Goal: Task Accomplishment & Management: Complete application form

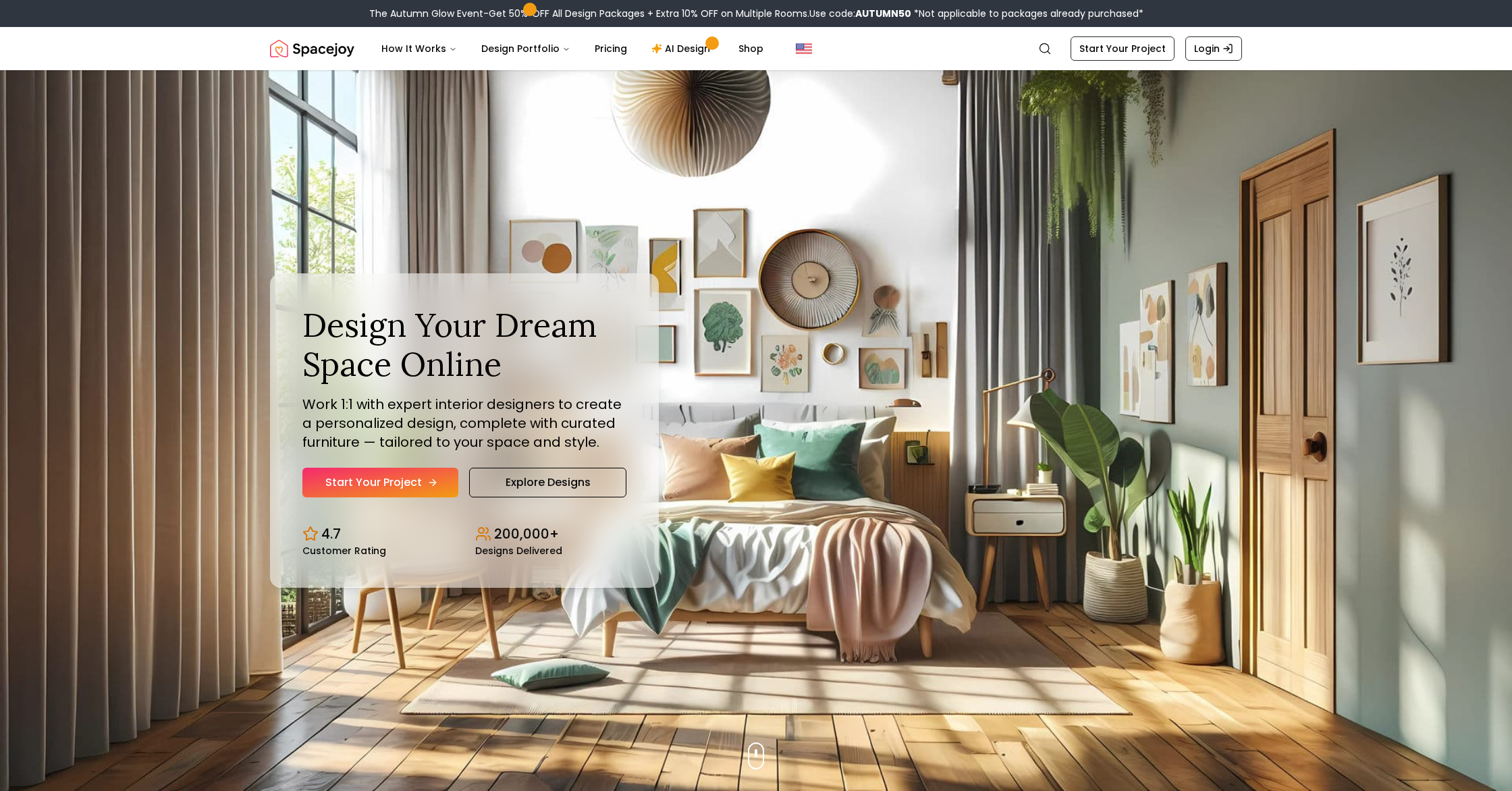
click at [345, 484] on link "Start Your Project" at bounding box center [380, 482] width 156 height 30
click at [338, 486] on link "Start Your Project" at bounding box center [380, 482] width 156 height 30
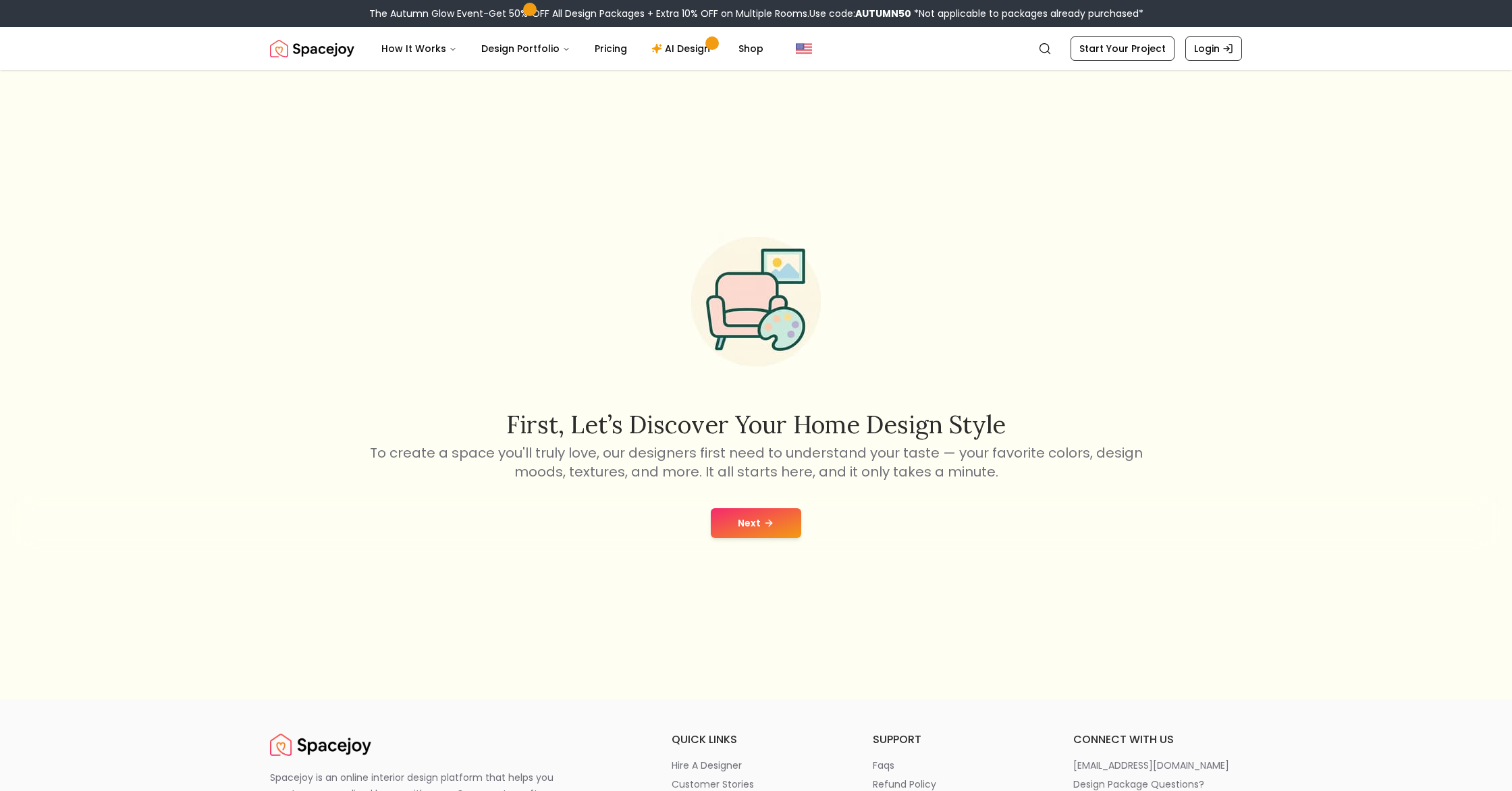
click at [748, 524] on button "Next" at bounding box center [756, 523] width 90 height 30
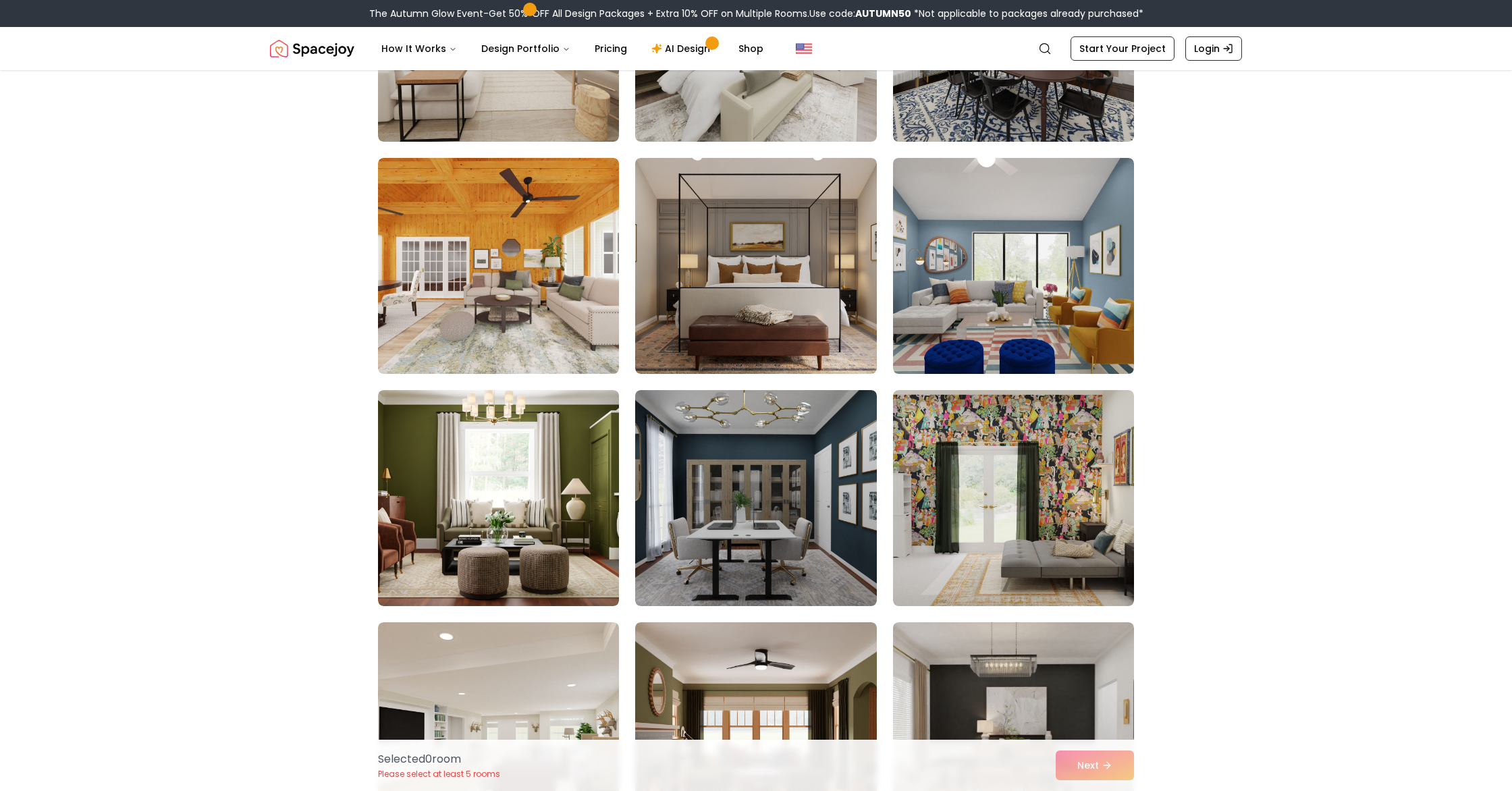
scroll to position [2117, 0]
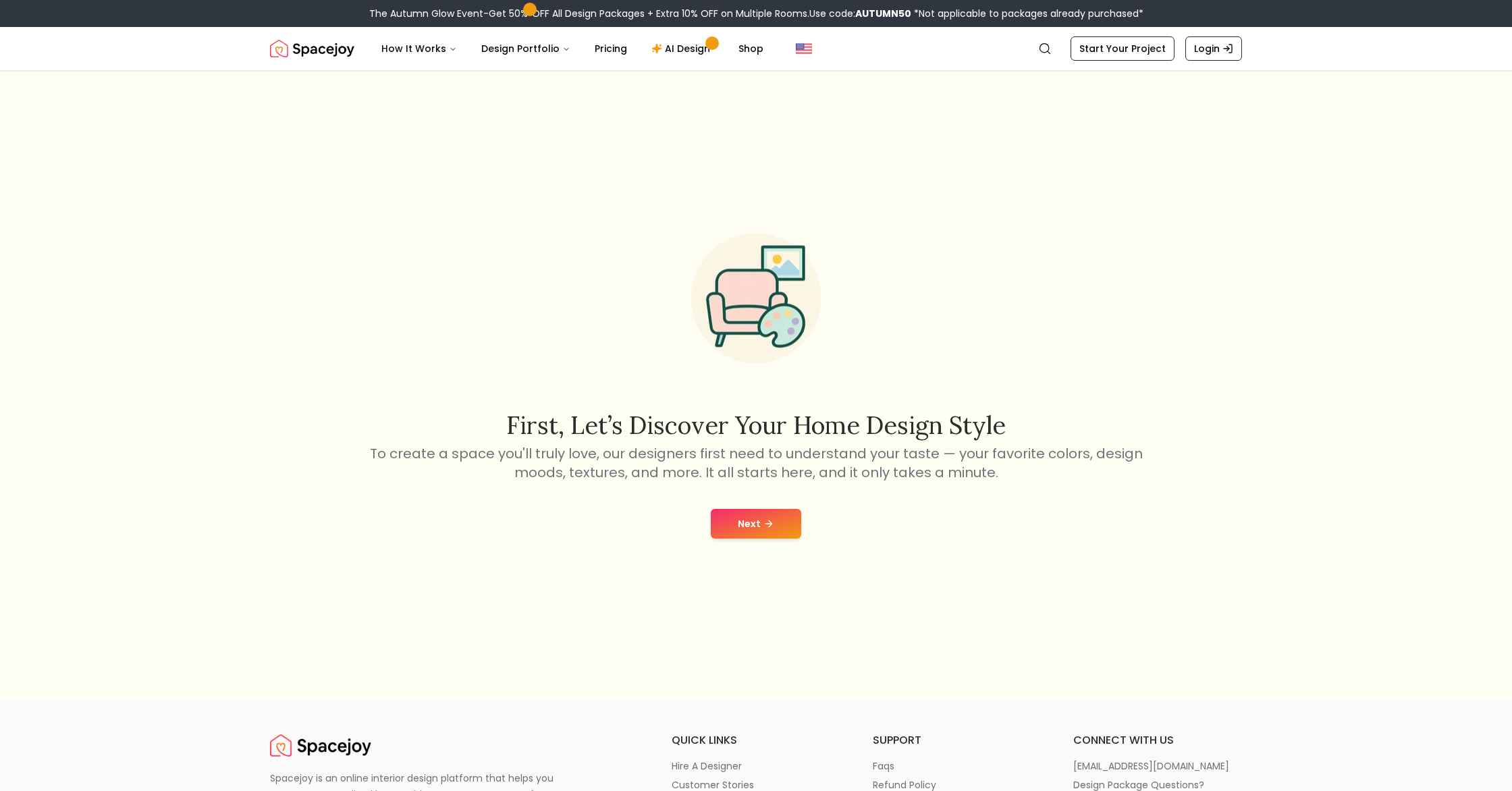
scroll to position [4, 0]
click at [759, 528] on button "Next" at bounding box center [756, 523] width 90 height 30
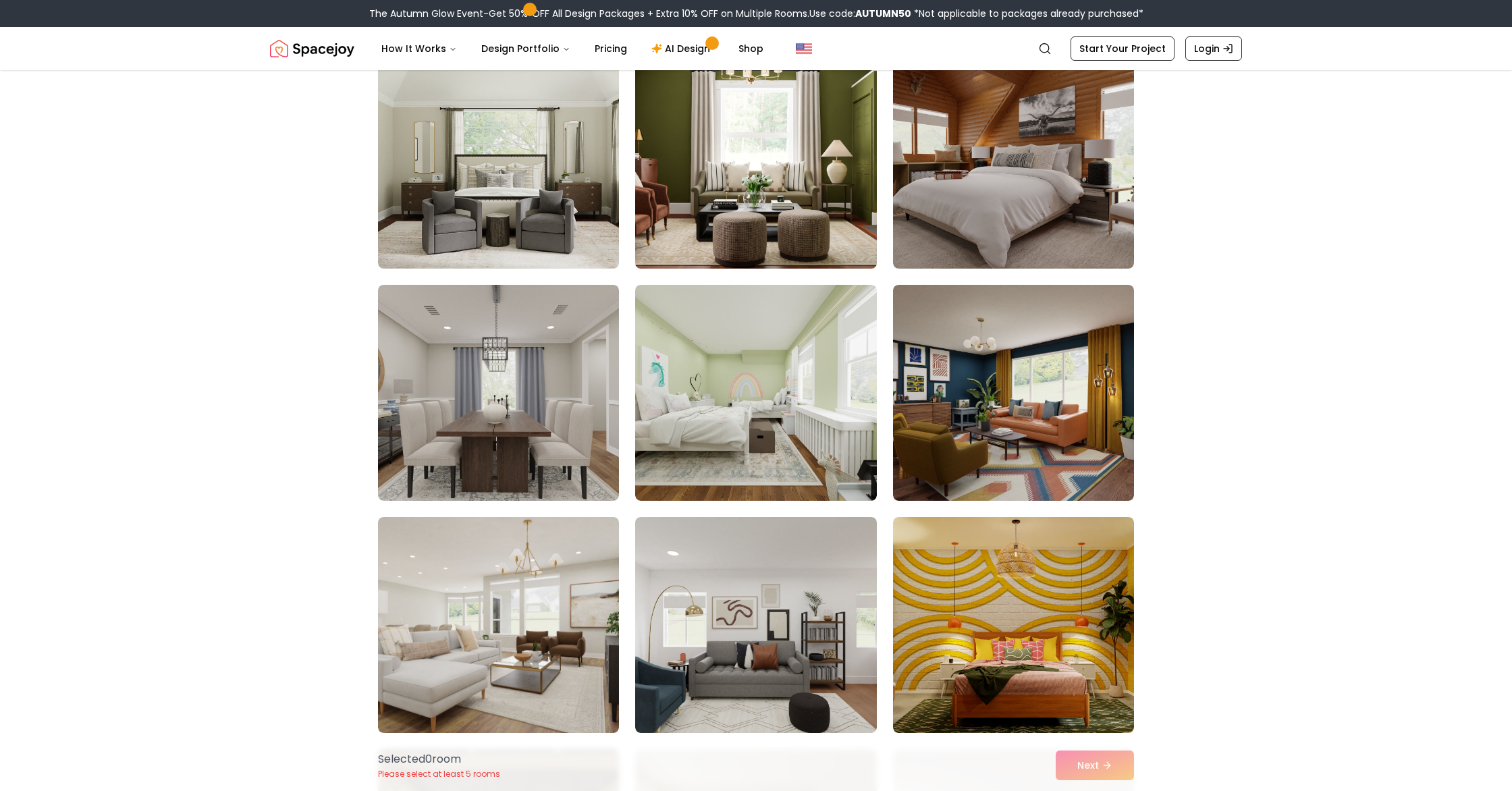
scroll to position [130, 0]
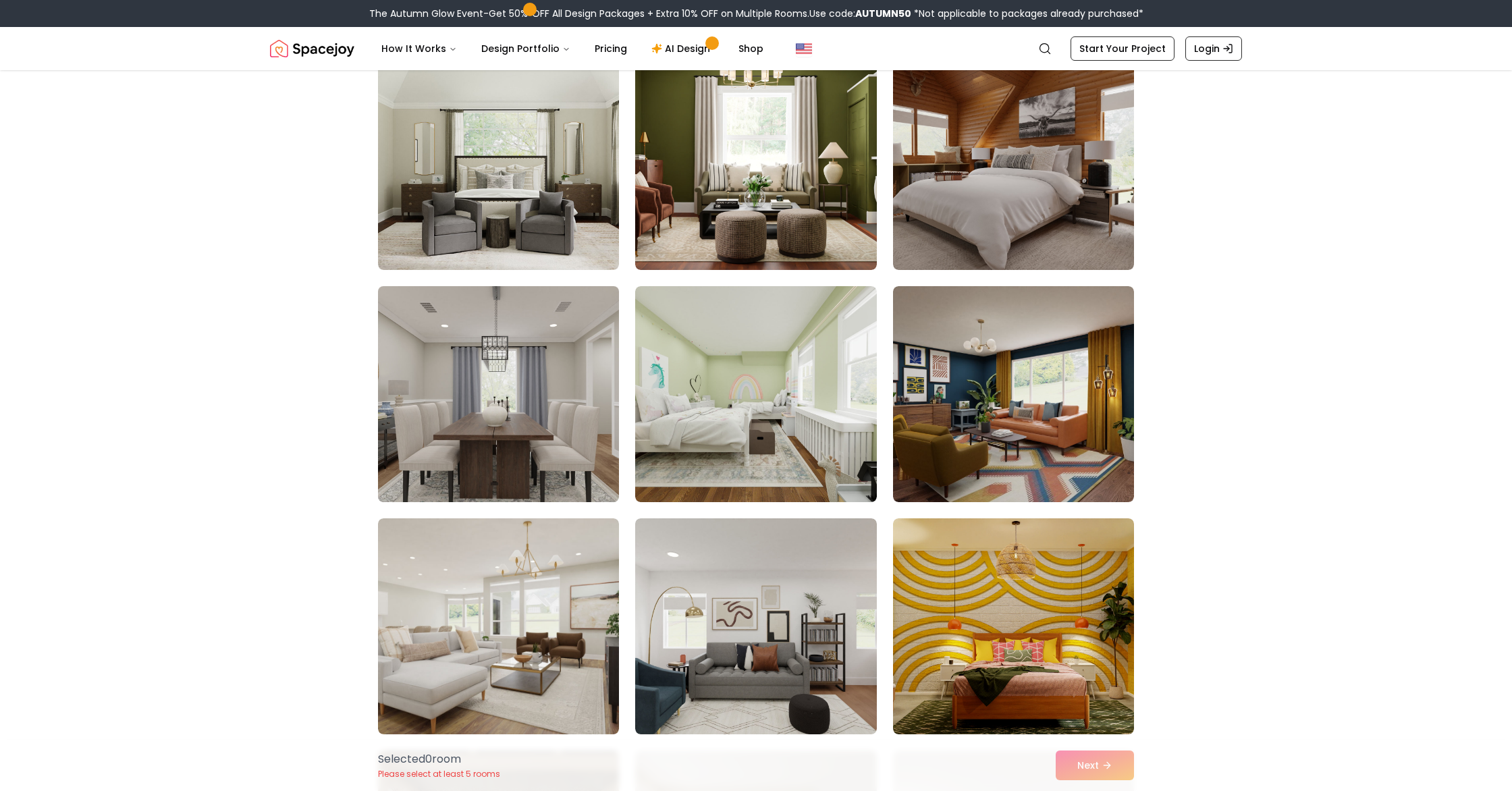
click at [524, 405] on img at bounding box center [498, 395] width 253 height 227
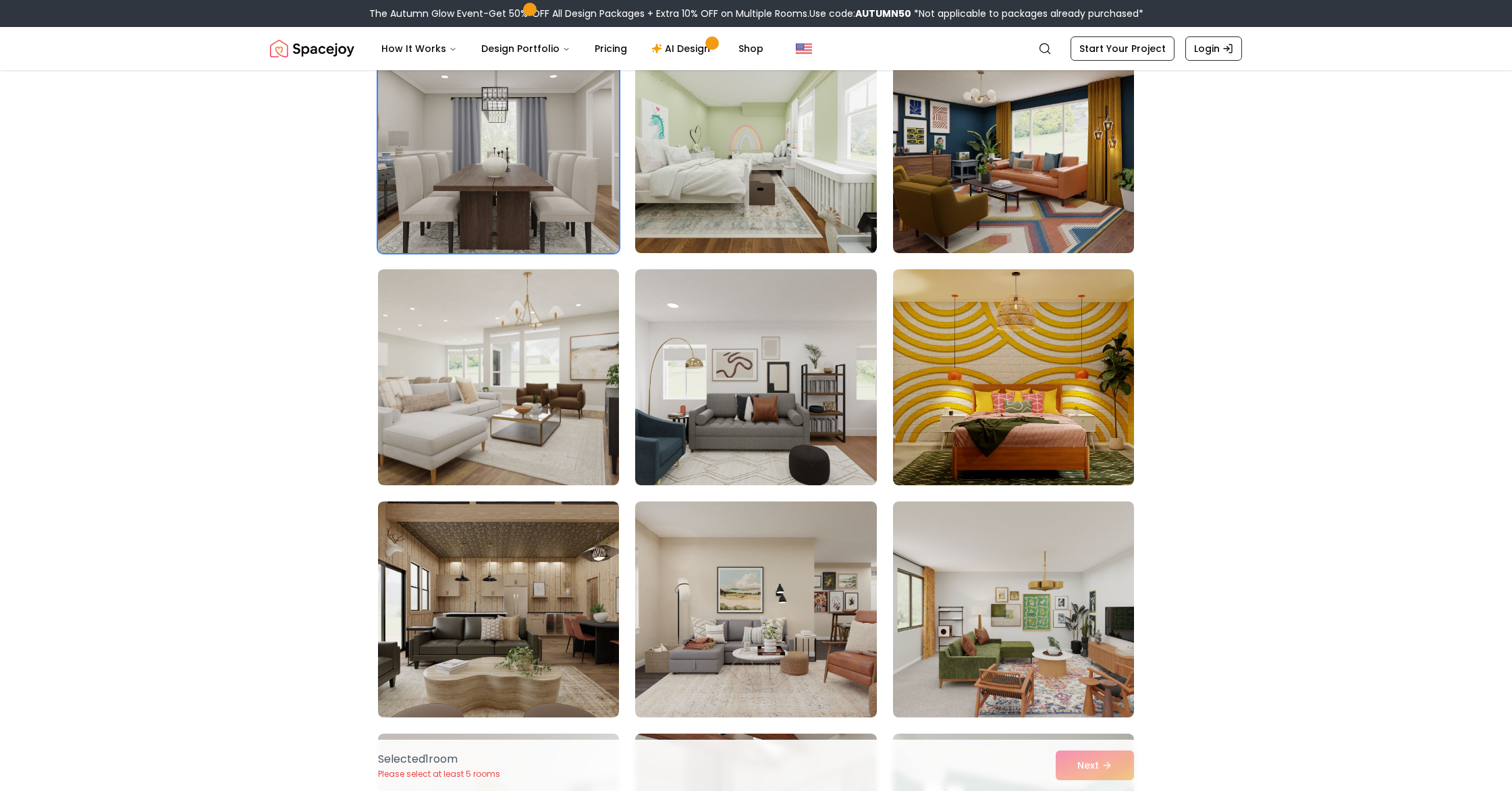
scroll to position [381, 0]
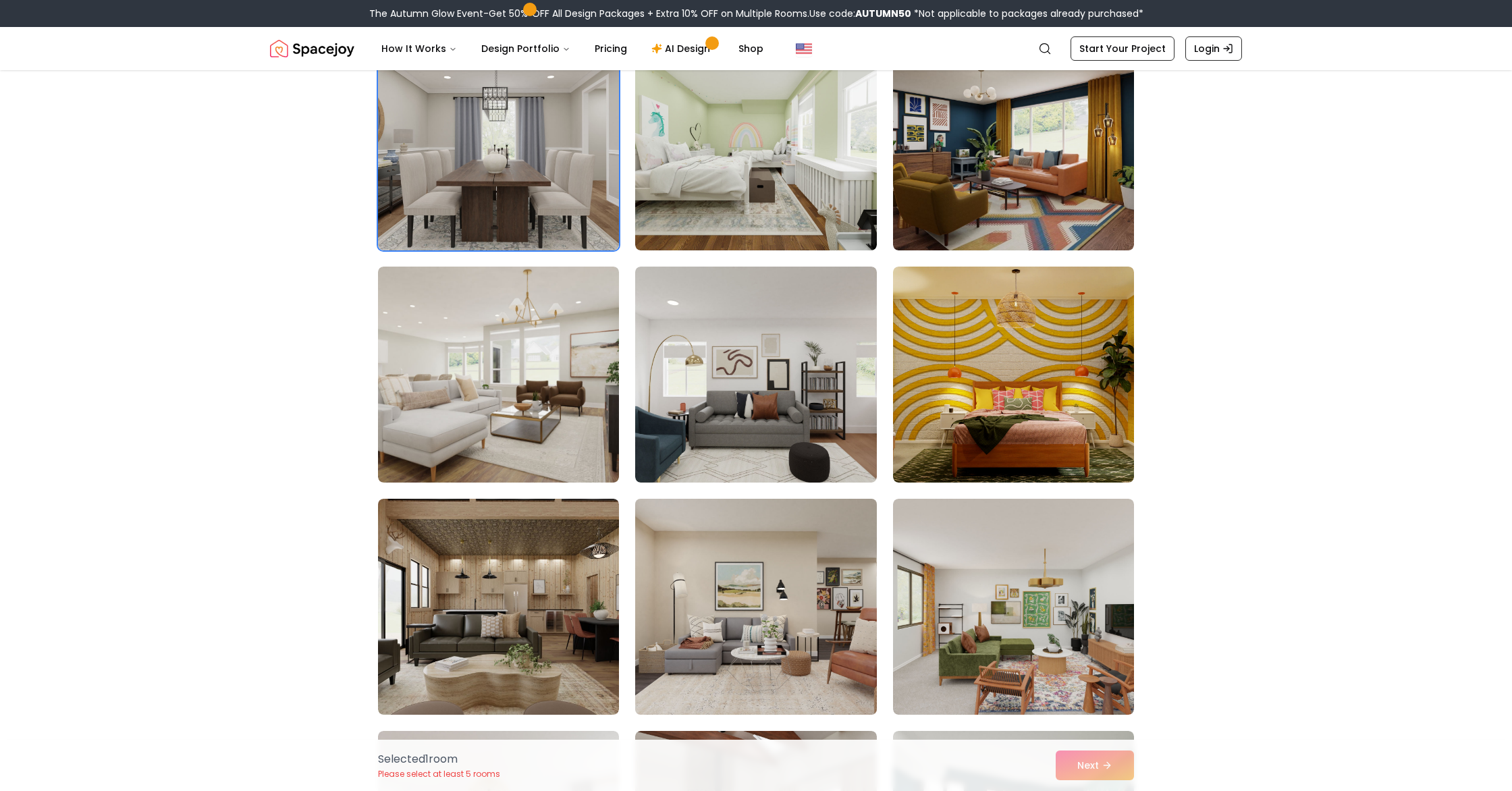
click at [800, 629] on img at bounding box center [755, 607] width 253 height 227
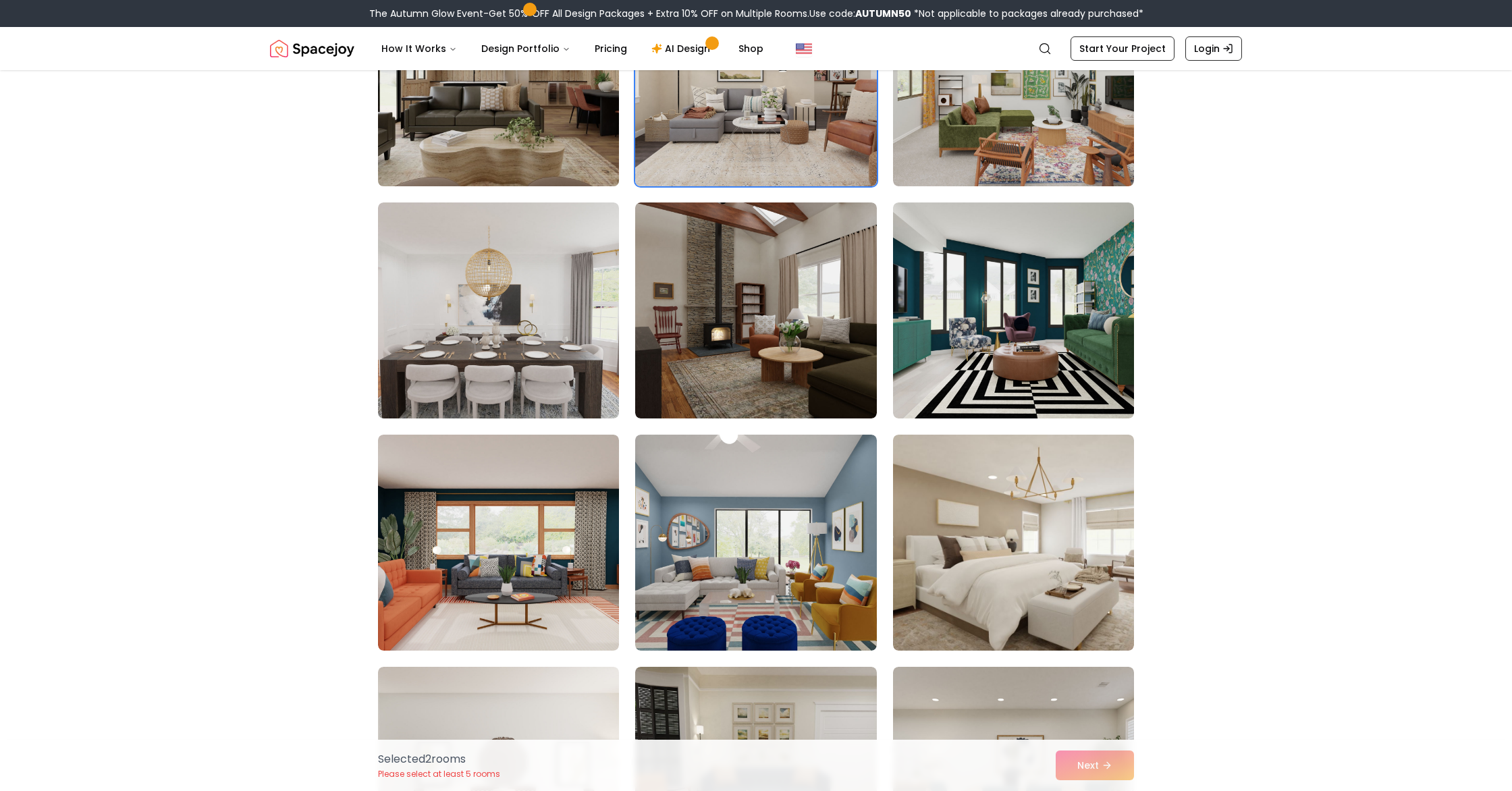
scroll to position [932, 0]
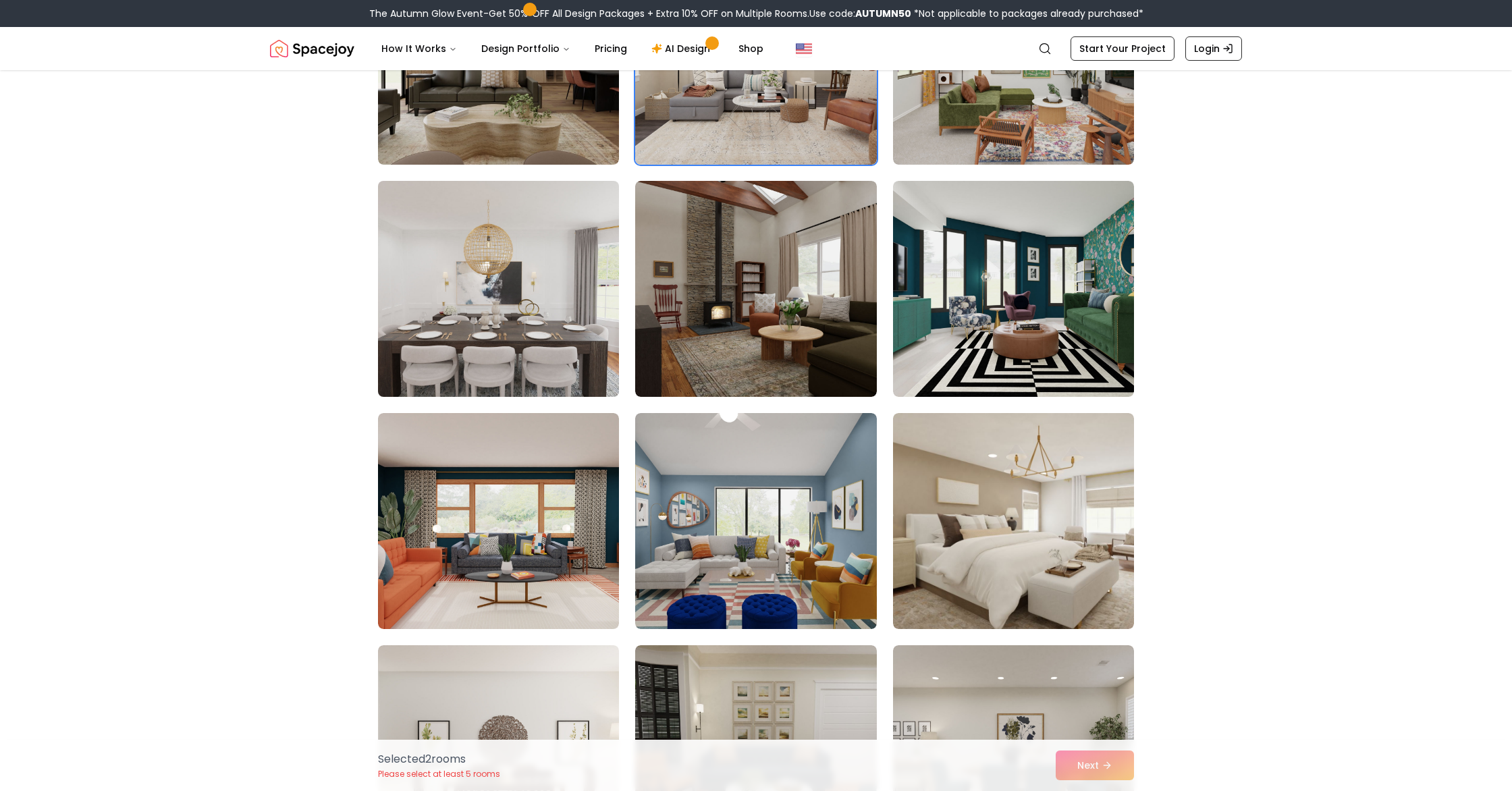
click at [500, 266] on img at bounding box center [498, 289] width 253 height 227
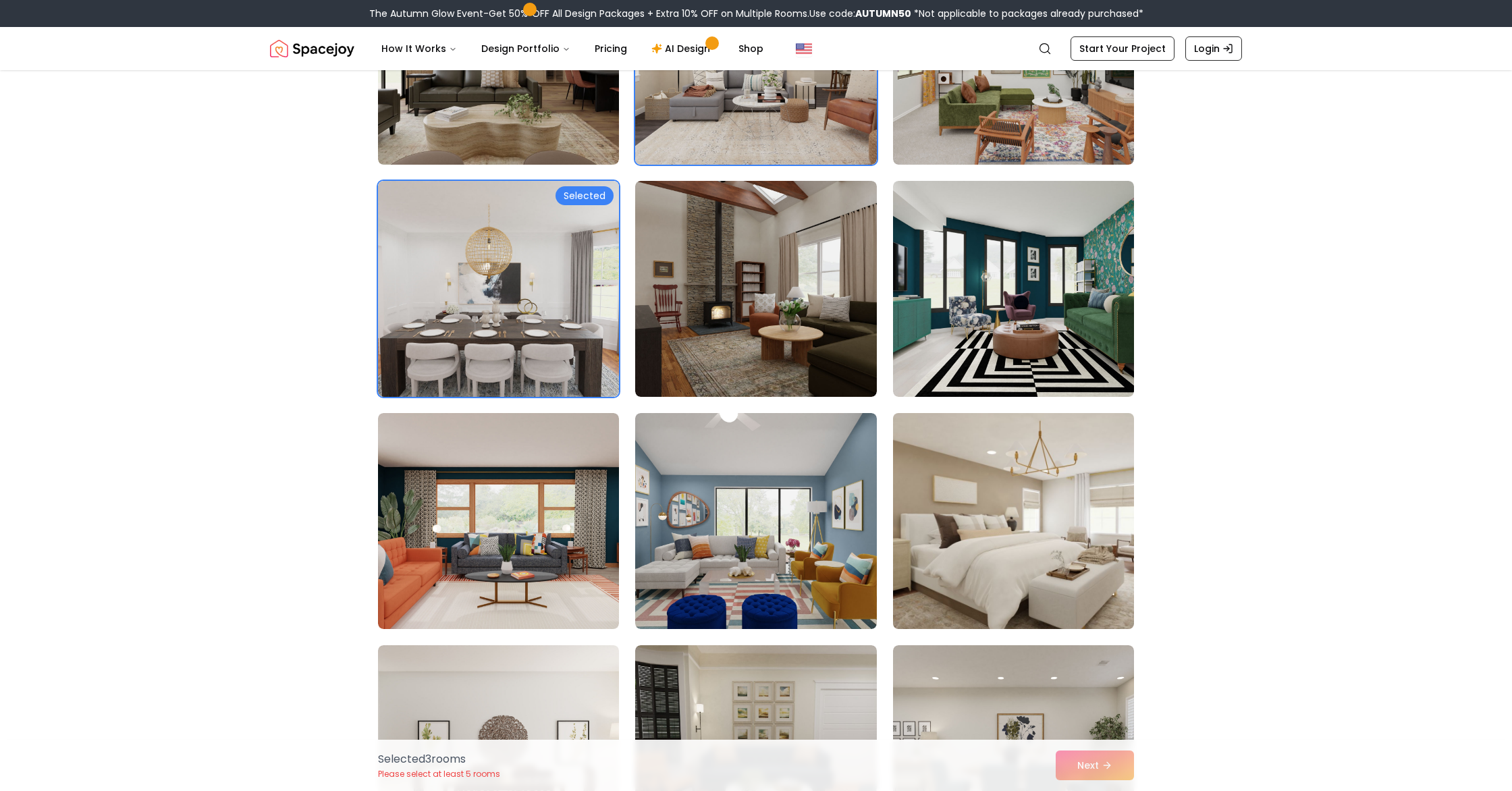
click at [949, 533] on img at bounding box center [1013, 522] width 253 height 227
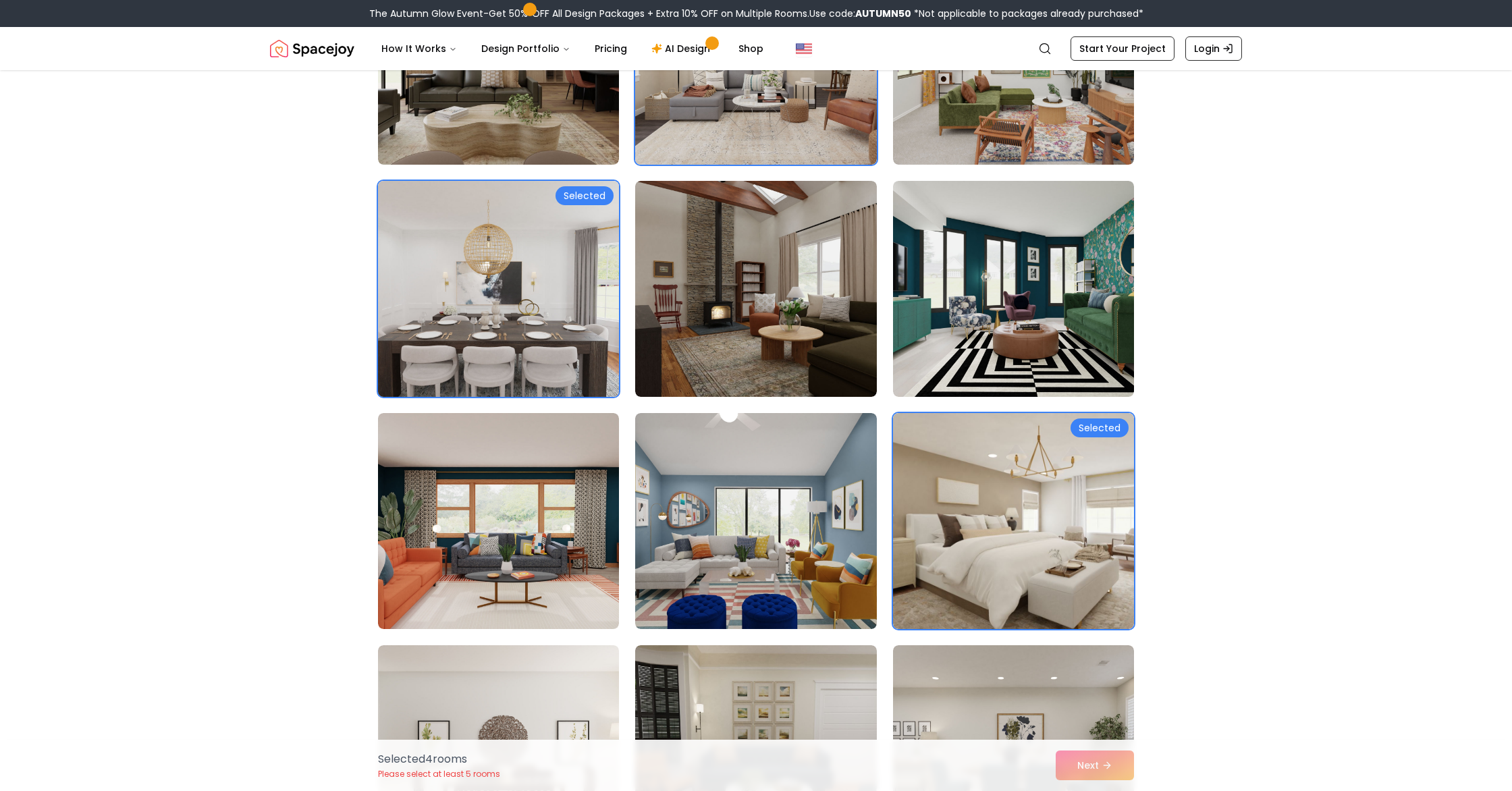
click at [505, 300] on img at bounding box center [498, 289] width 253 height 227
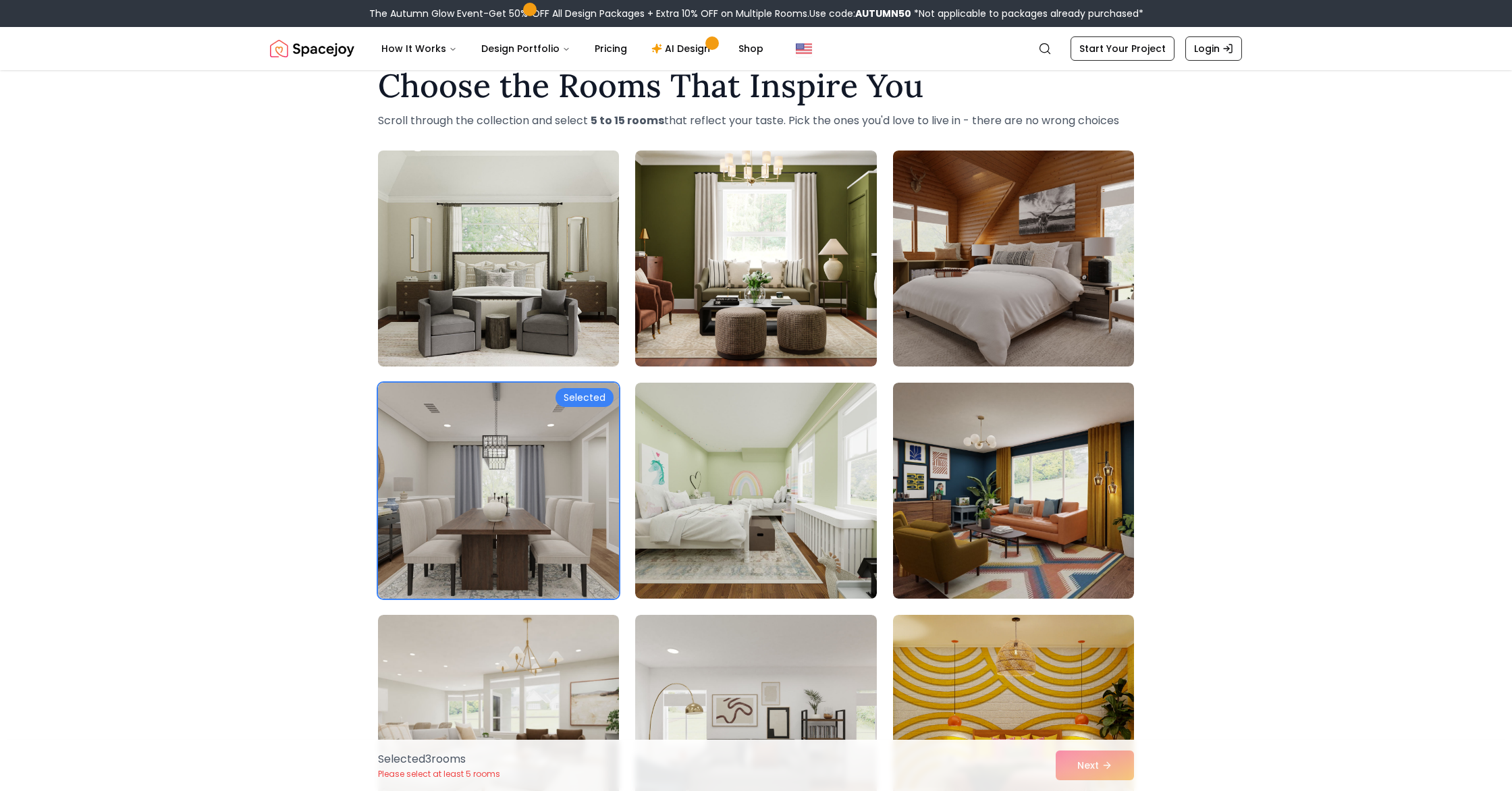
scroll to position [0, 0]
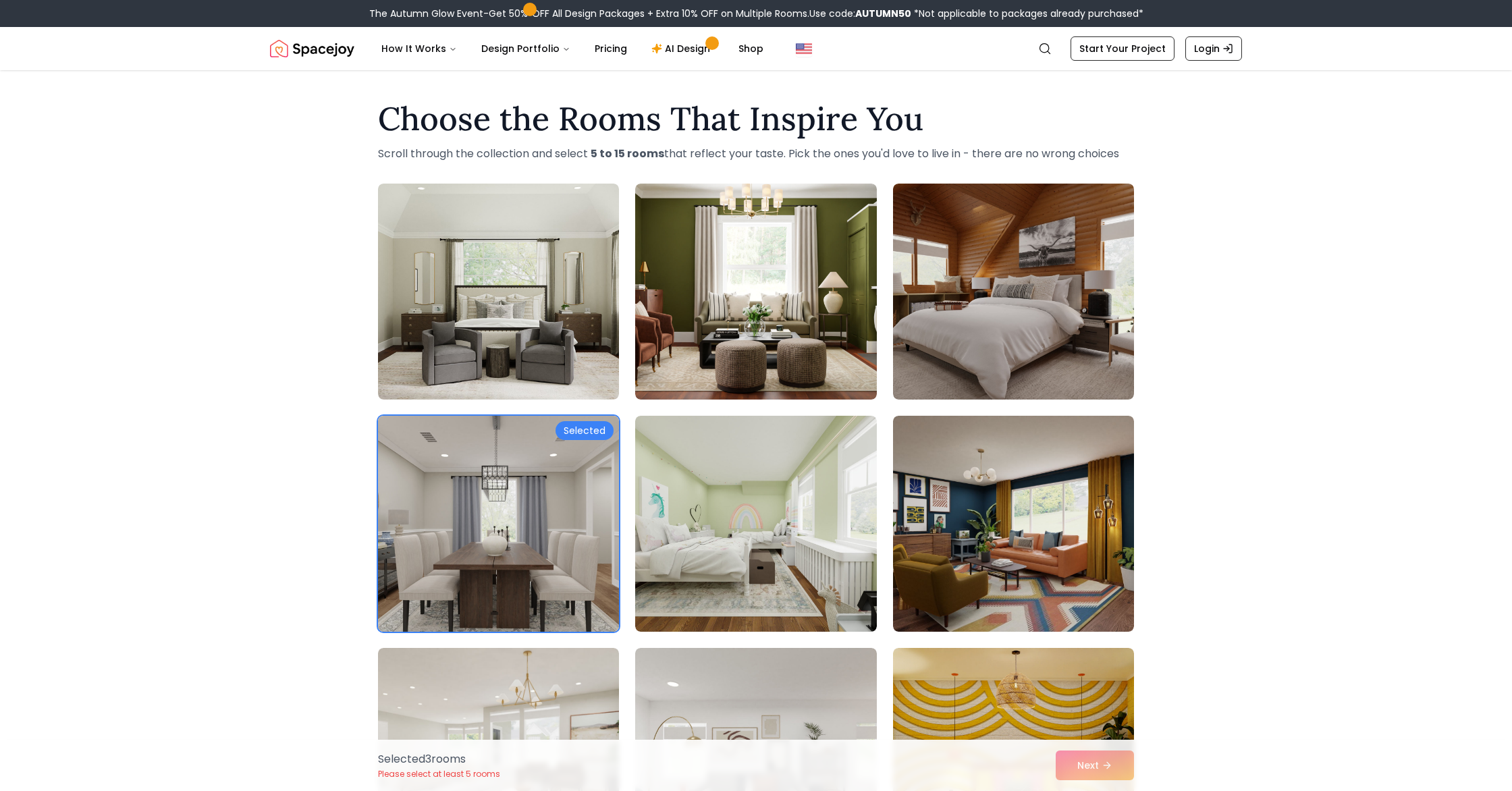
click at [505, 626] on img at bounding box center [498, 524] width 253 height 227
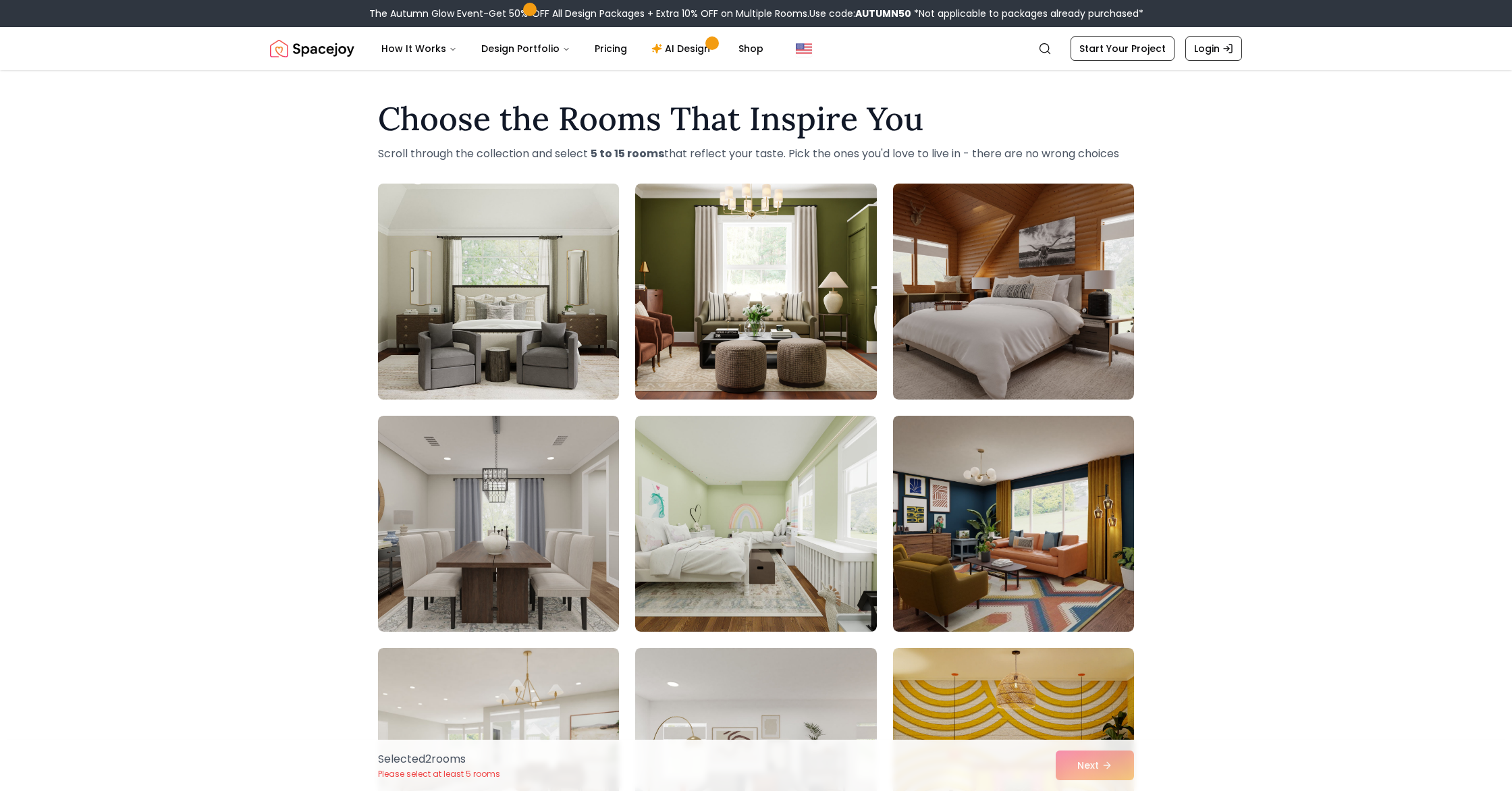
click at [515, 314] on img at bounding box center [498, 292] width 253 height 227
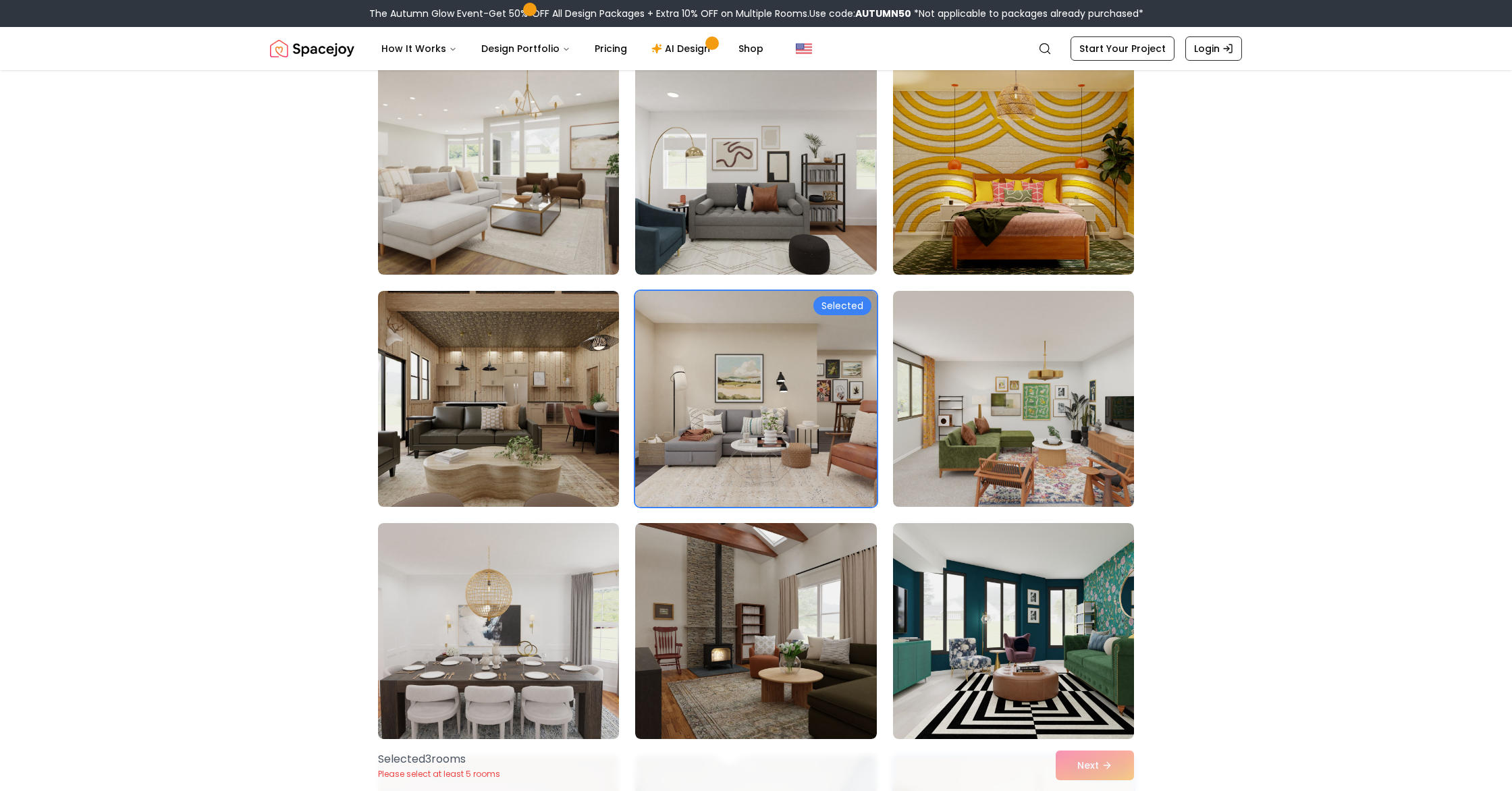
click at [734, 408] on img at bounding box center [755, 399] width 253 height 227
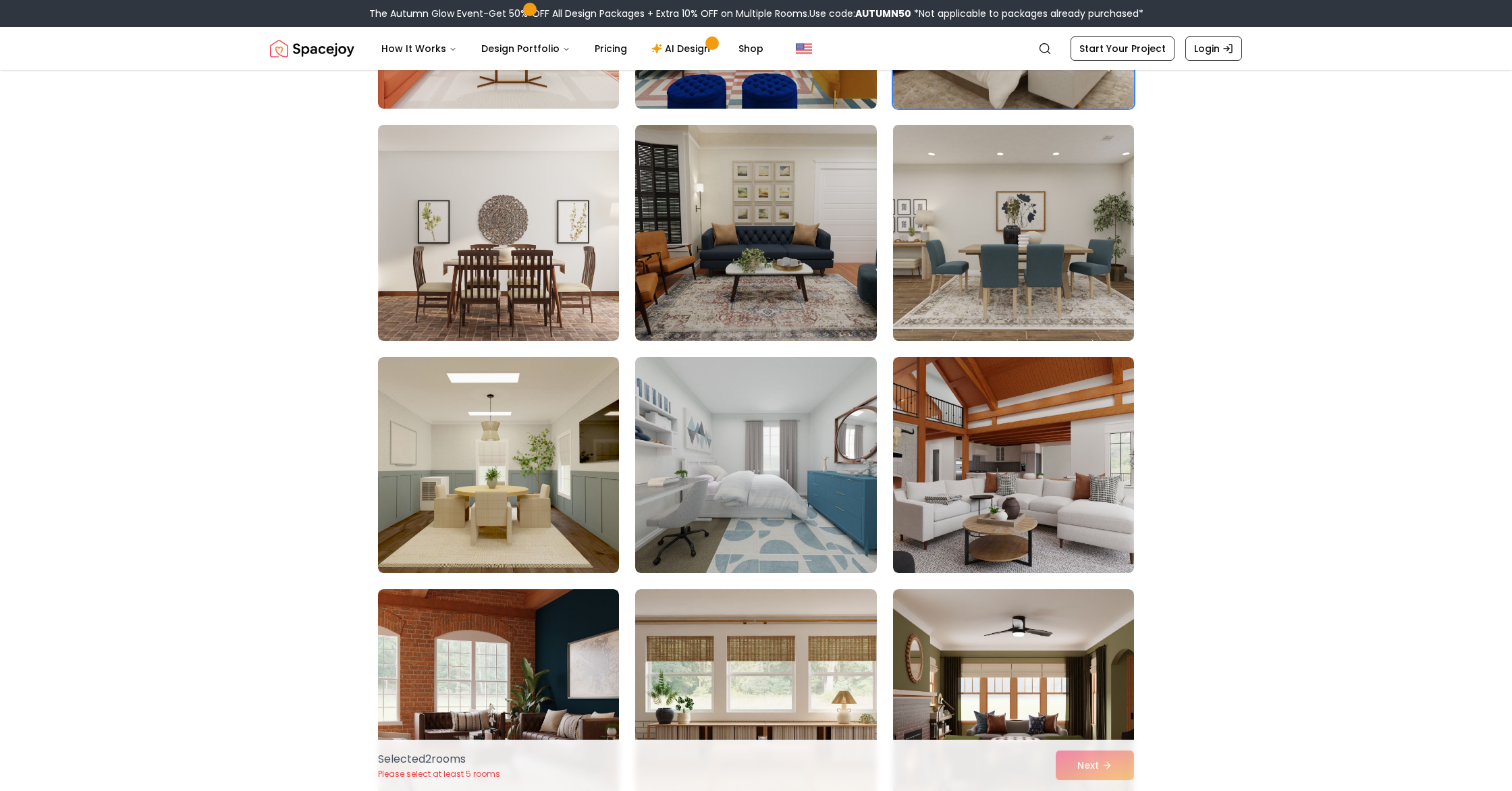
scroll to position [1456, 0]
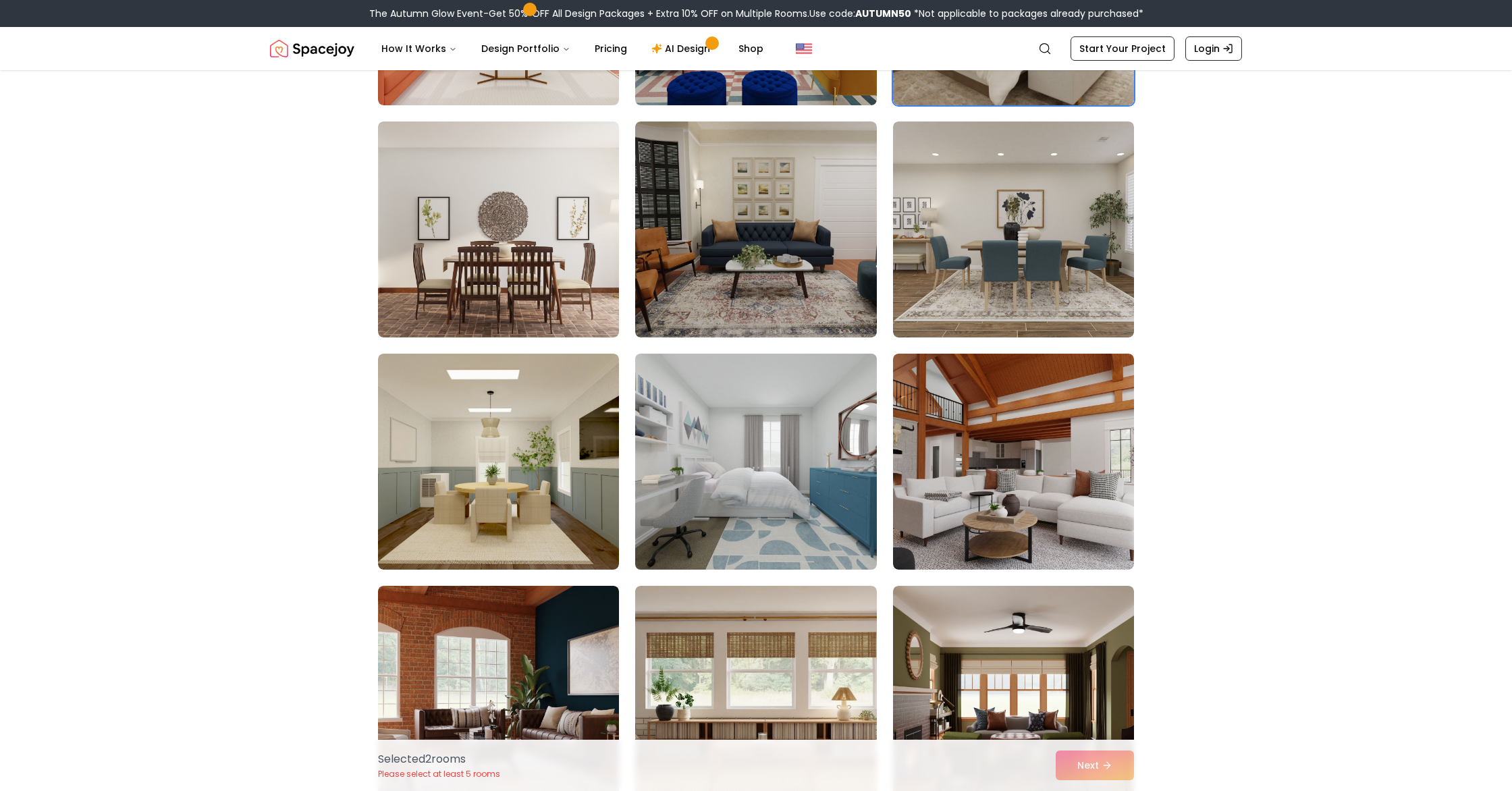
click at [808, 468] on img at bounding box center [755, 462] width 253 height 227
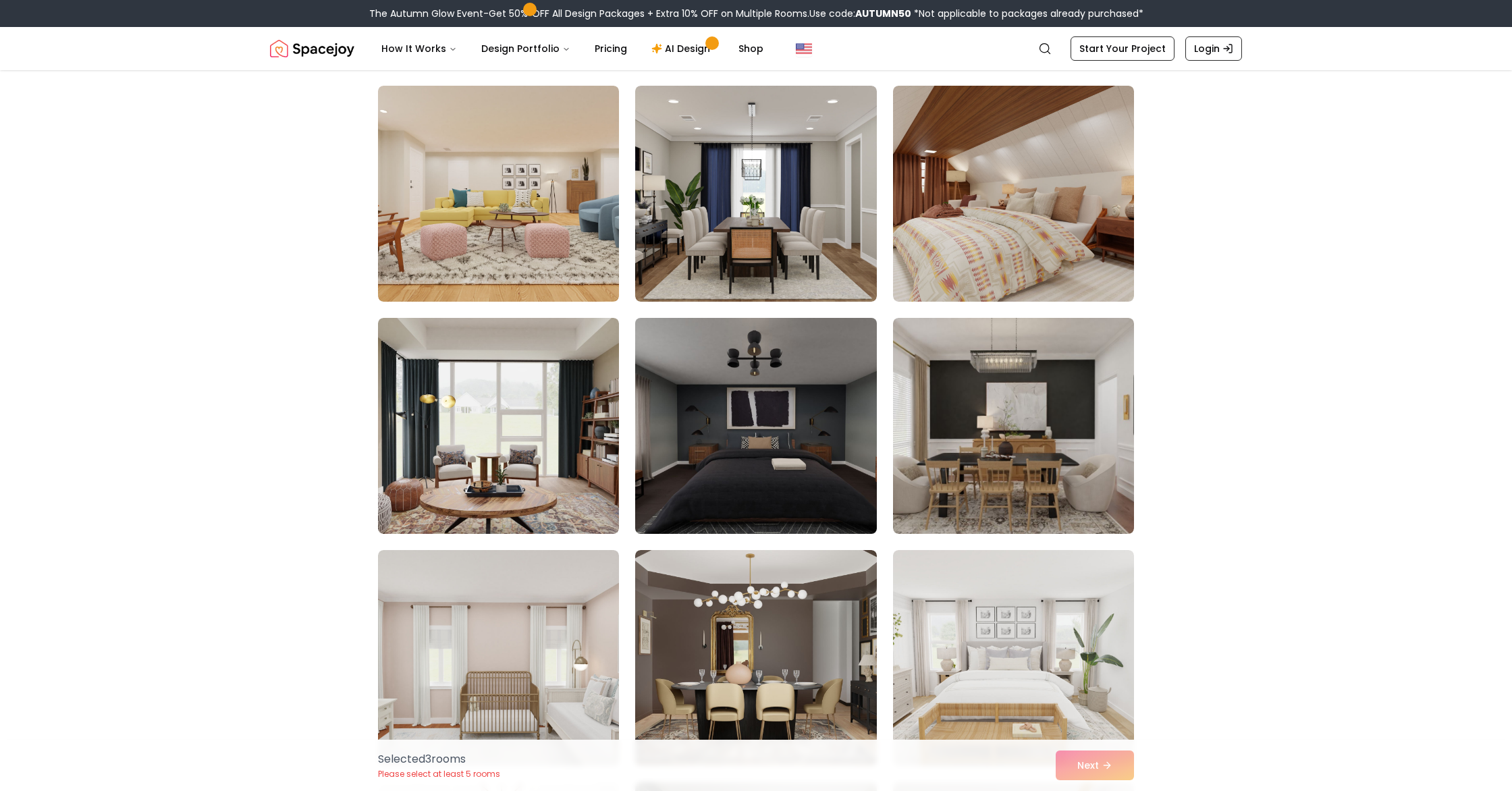
scroll to position [3353, 0]
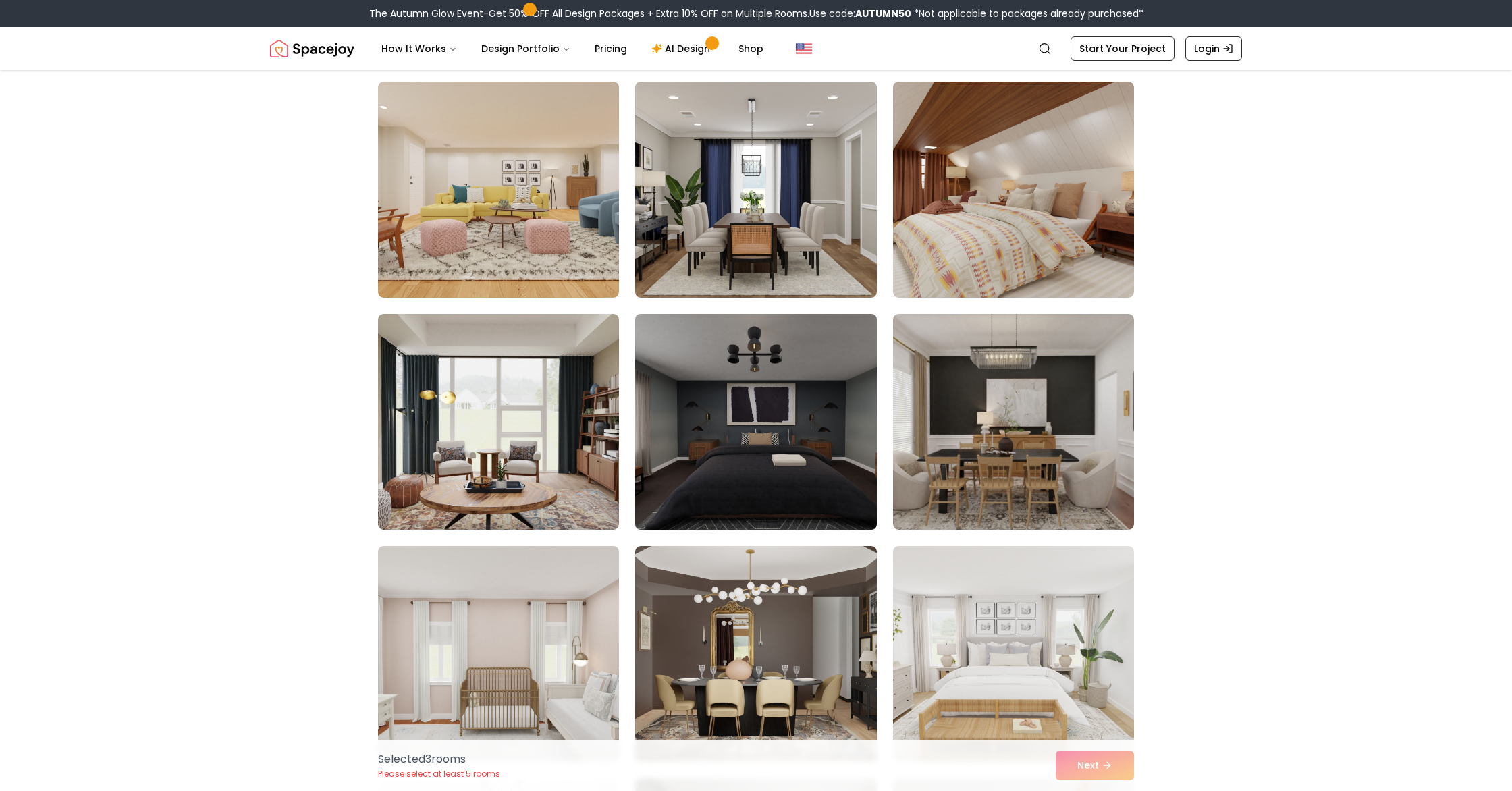
click at [766, 465] on img at bounding box center [755, 422] width 253 height 227
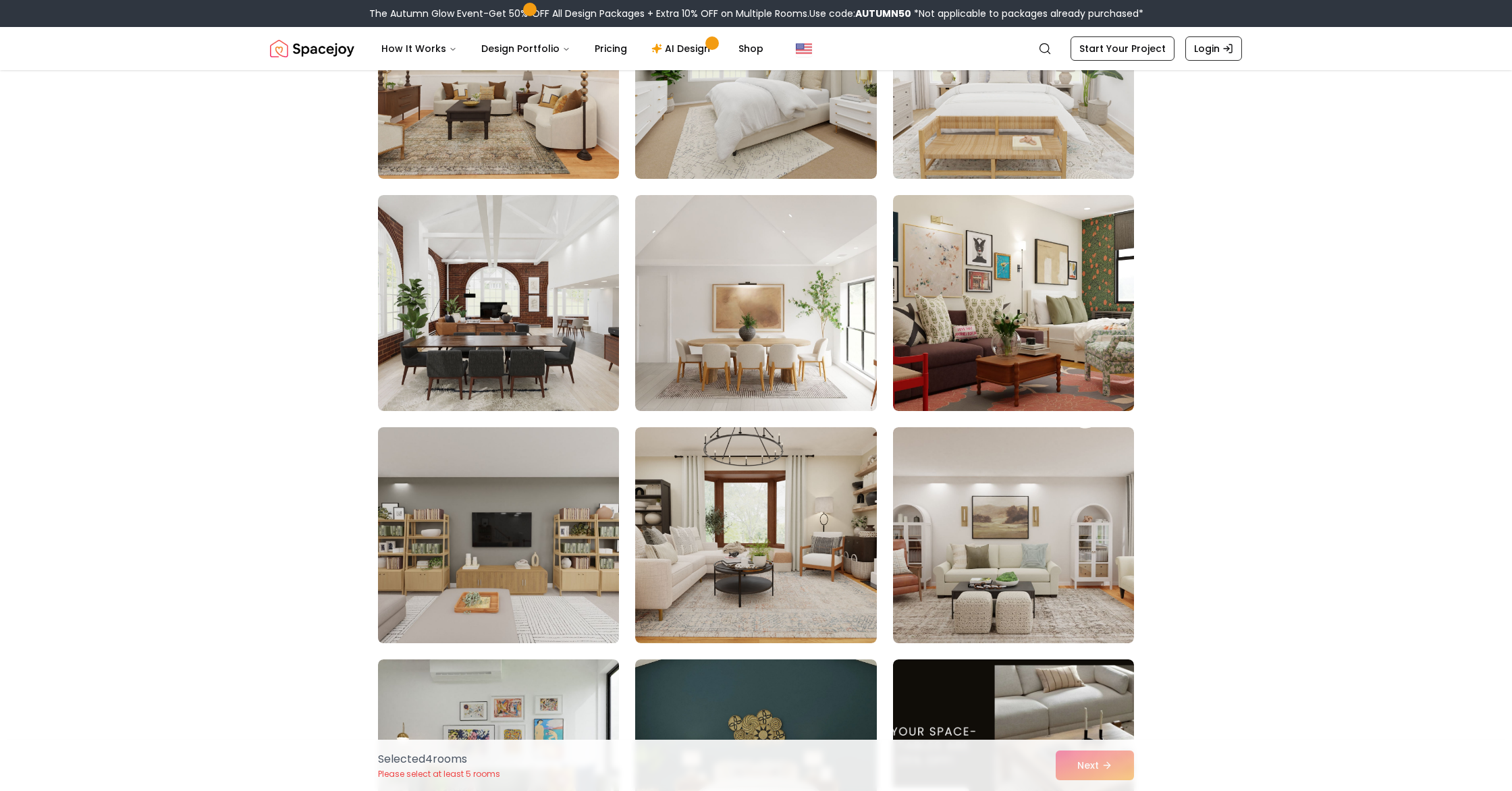
scroll to position [4402, 0]
click at [537, 550] on img at bounding box center [498, 535] width 253 height 227
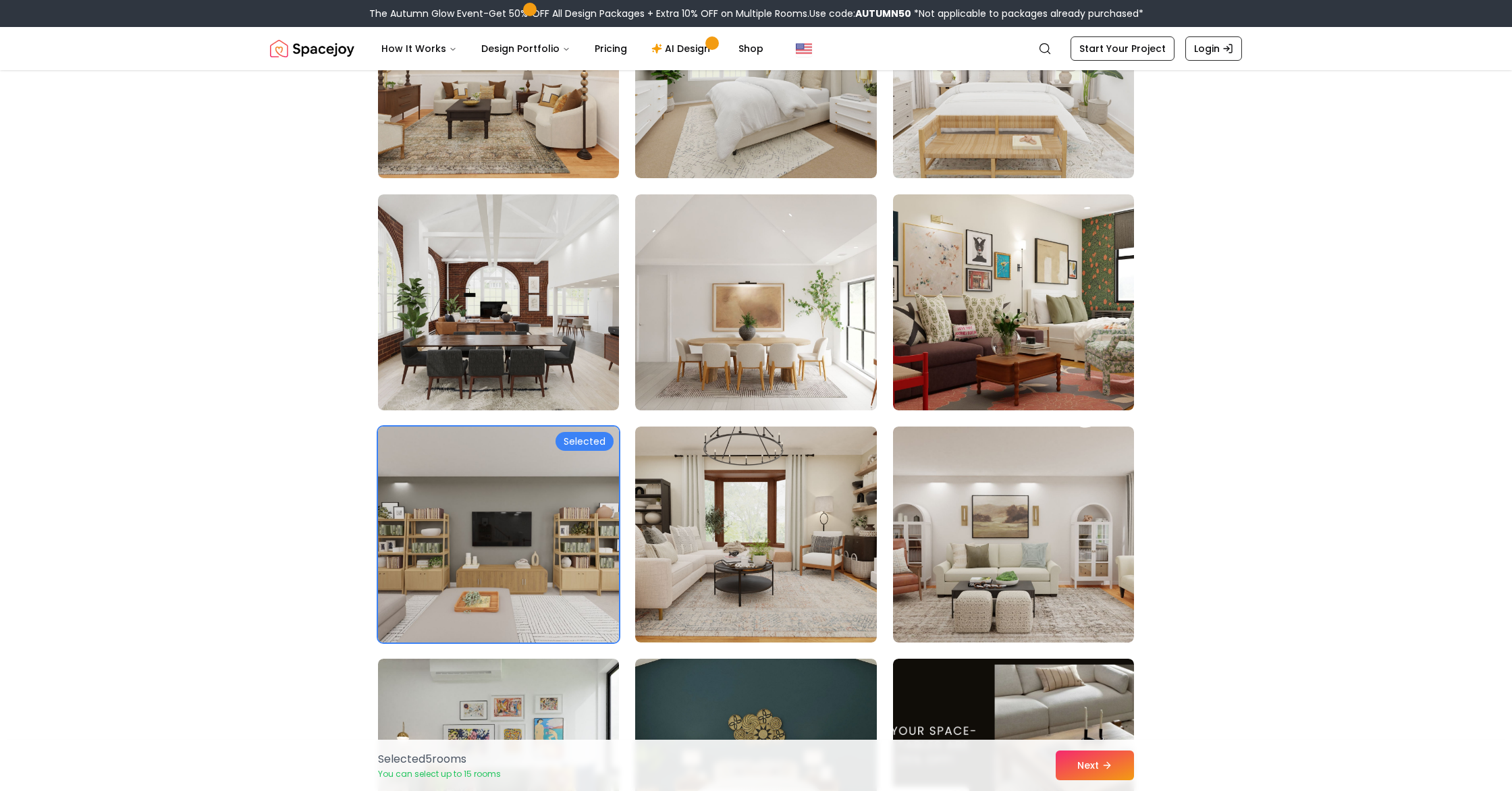
click at [537, 550] on img at bounding box center [498, 535] width 253 height 227
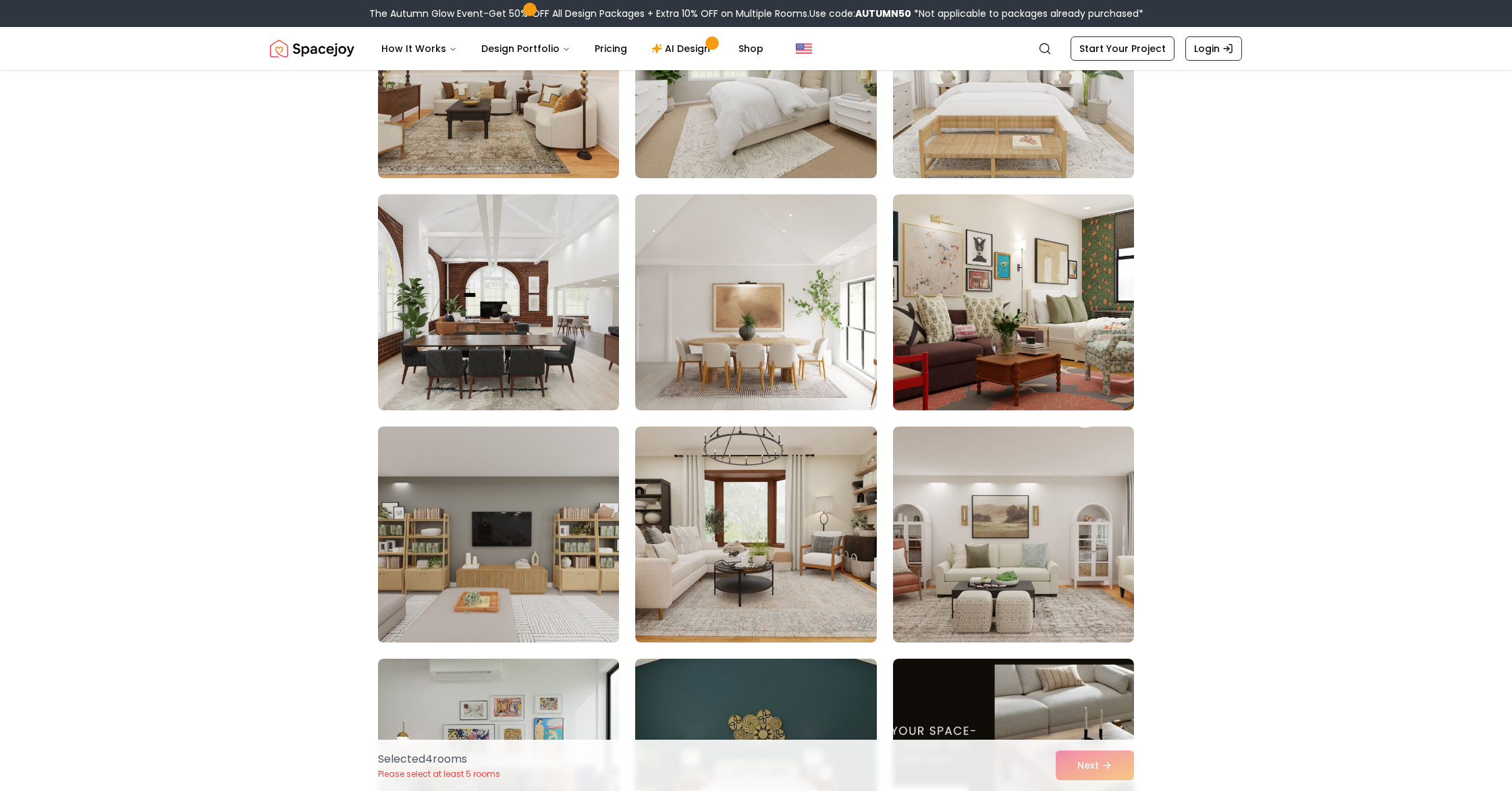
click at [537, 550] on img at bounding box center [498, 535] width 253 height 227
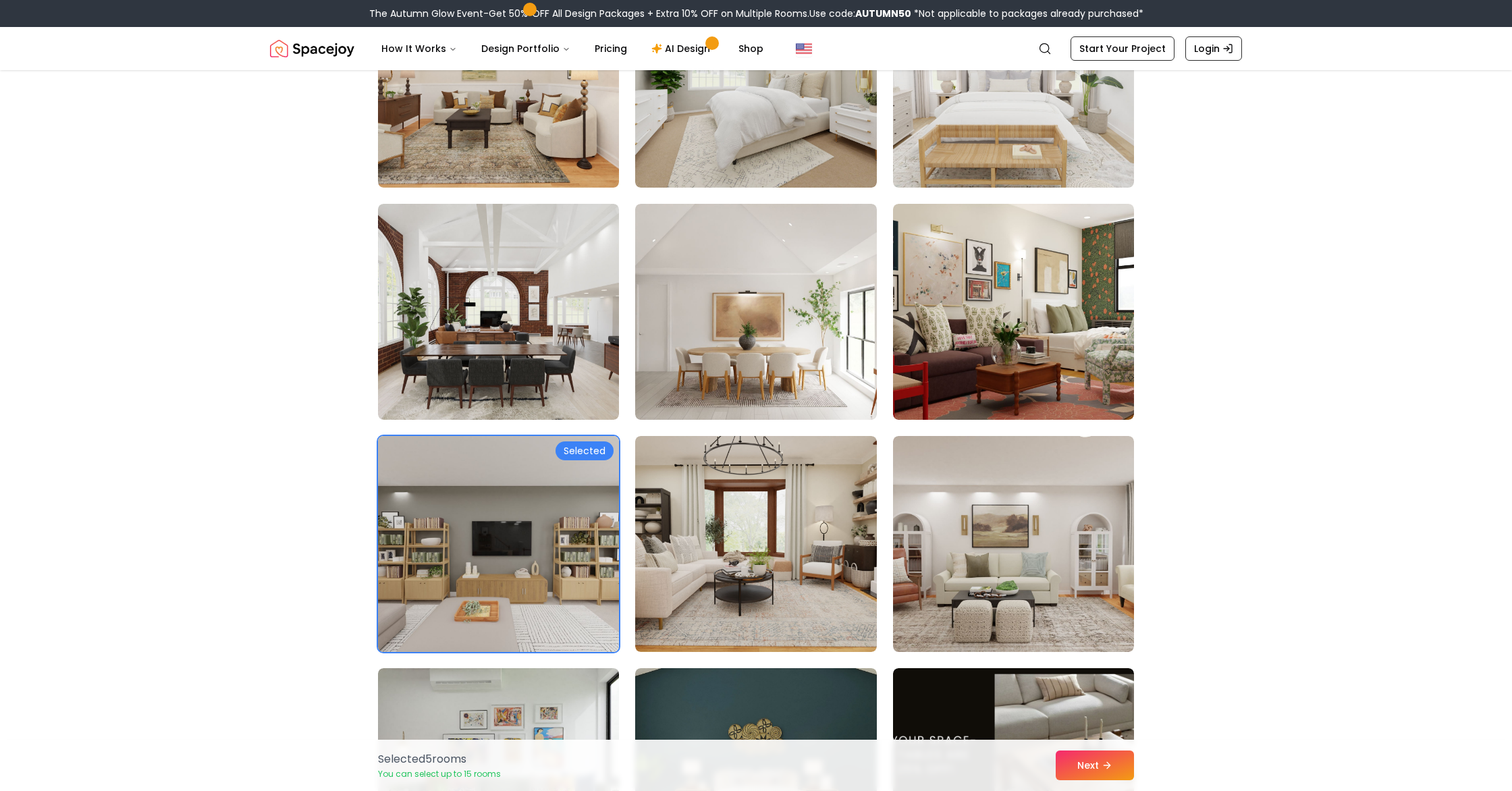
click at [537, 550] on img at bounding box center [498, 544] width 253 height 227
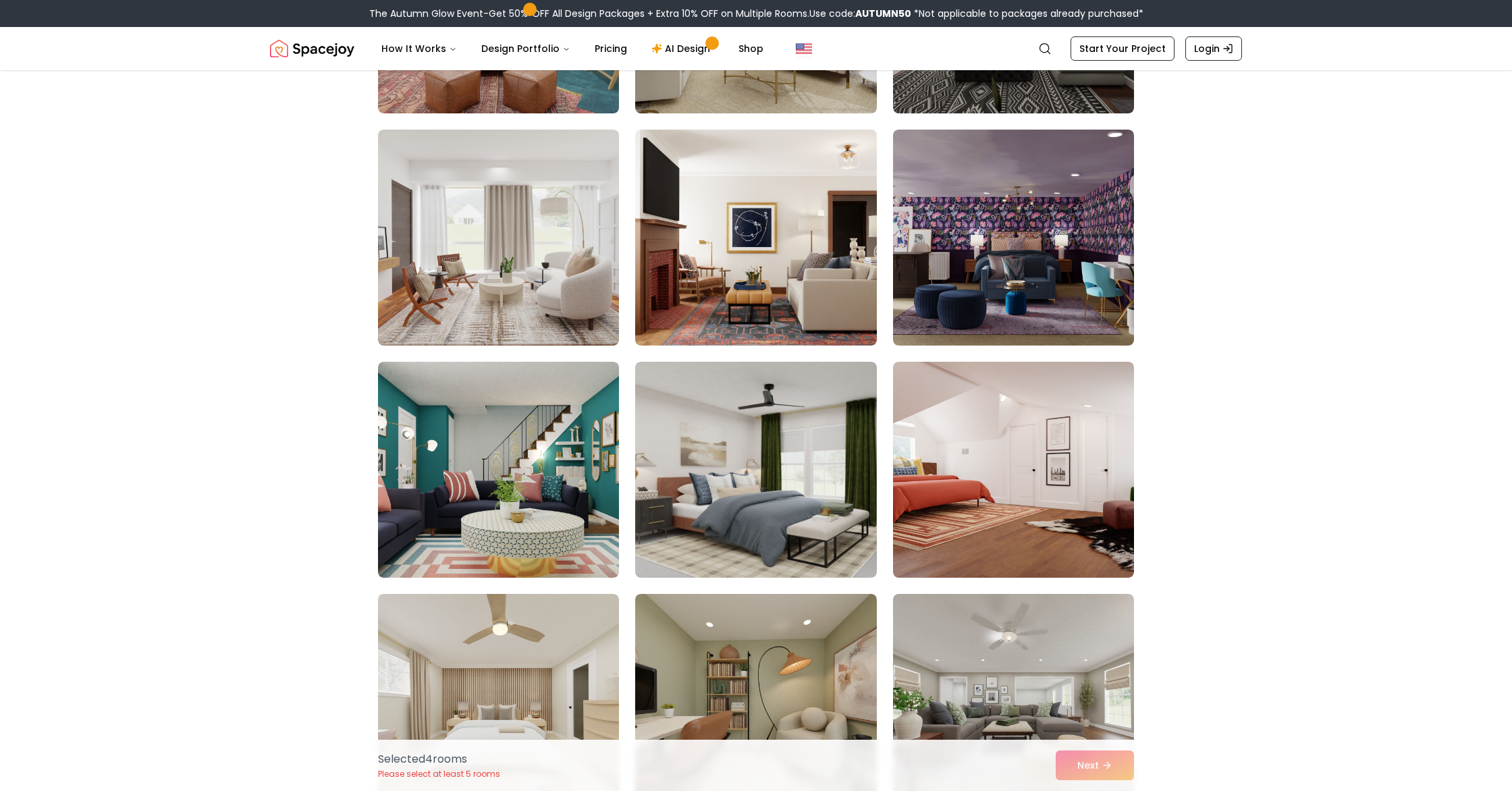
scroll to position [6571, 0]
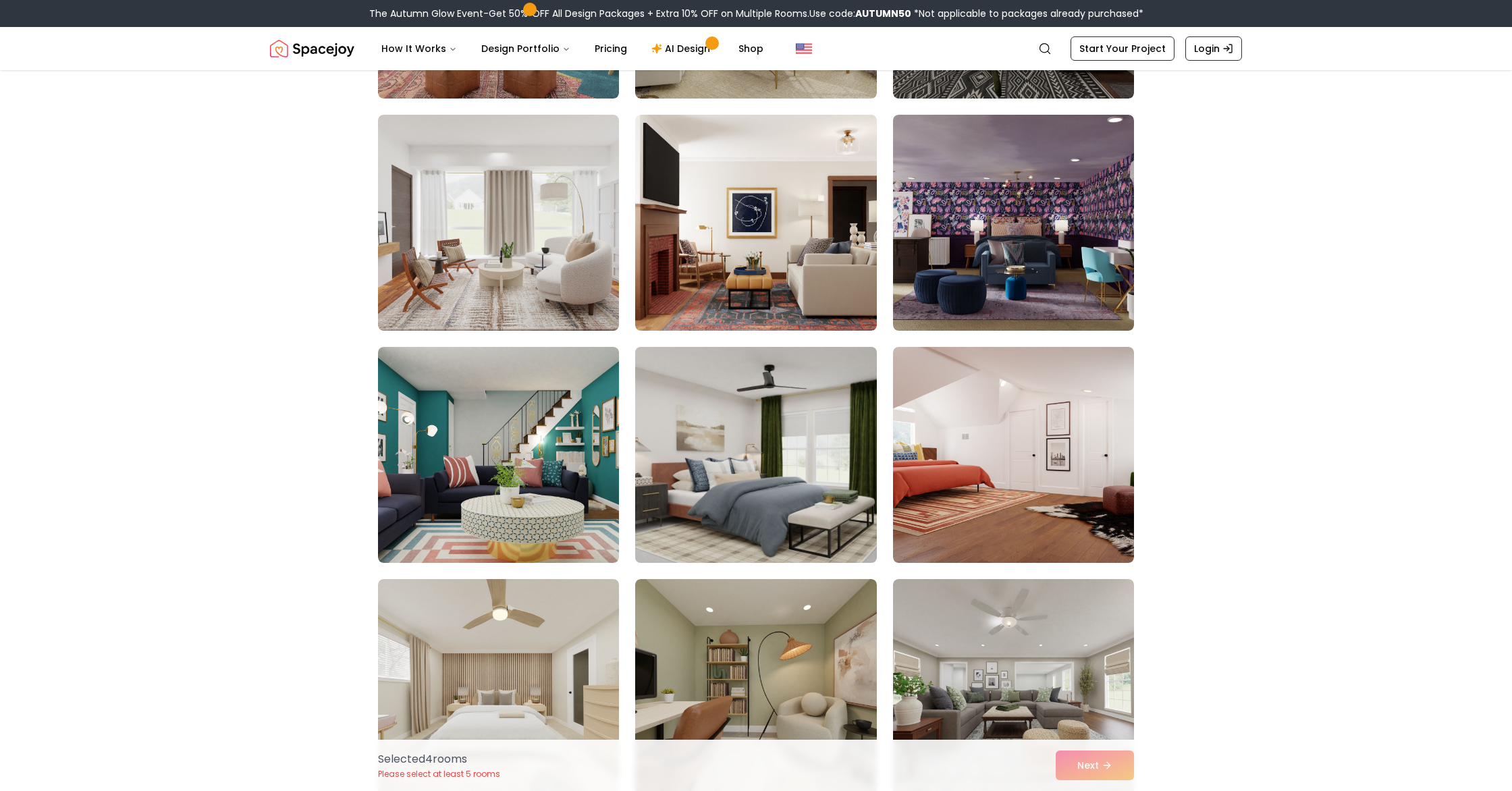
click at [760, 437] on img at bounding box center [755, 455] width 253 height 227
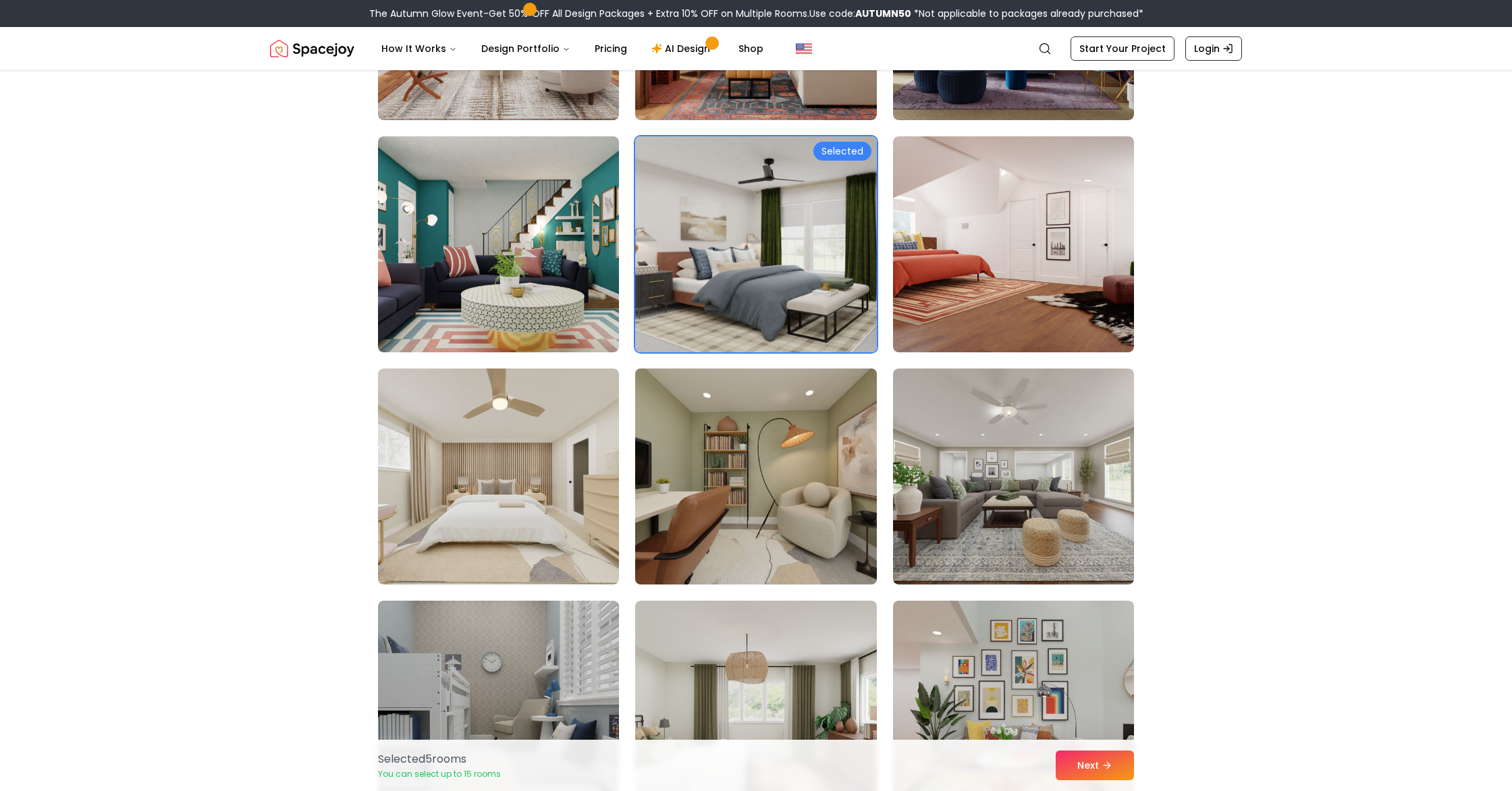
scroll to position [6796, 0]
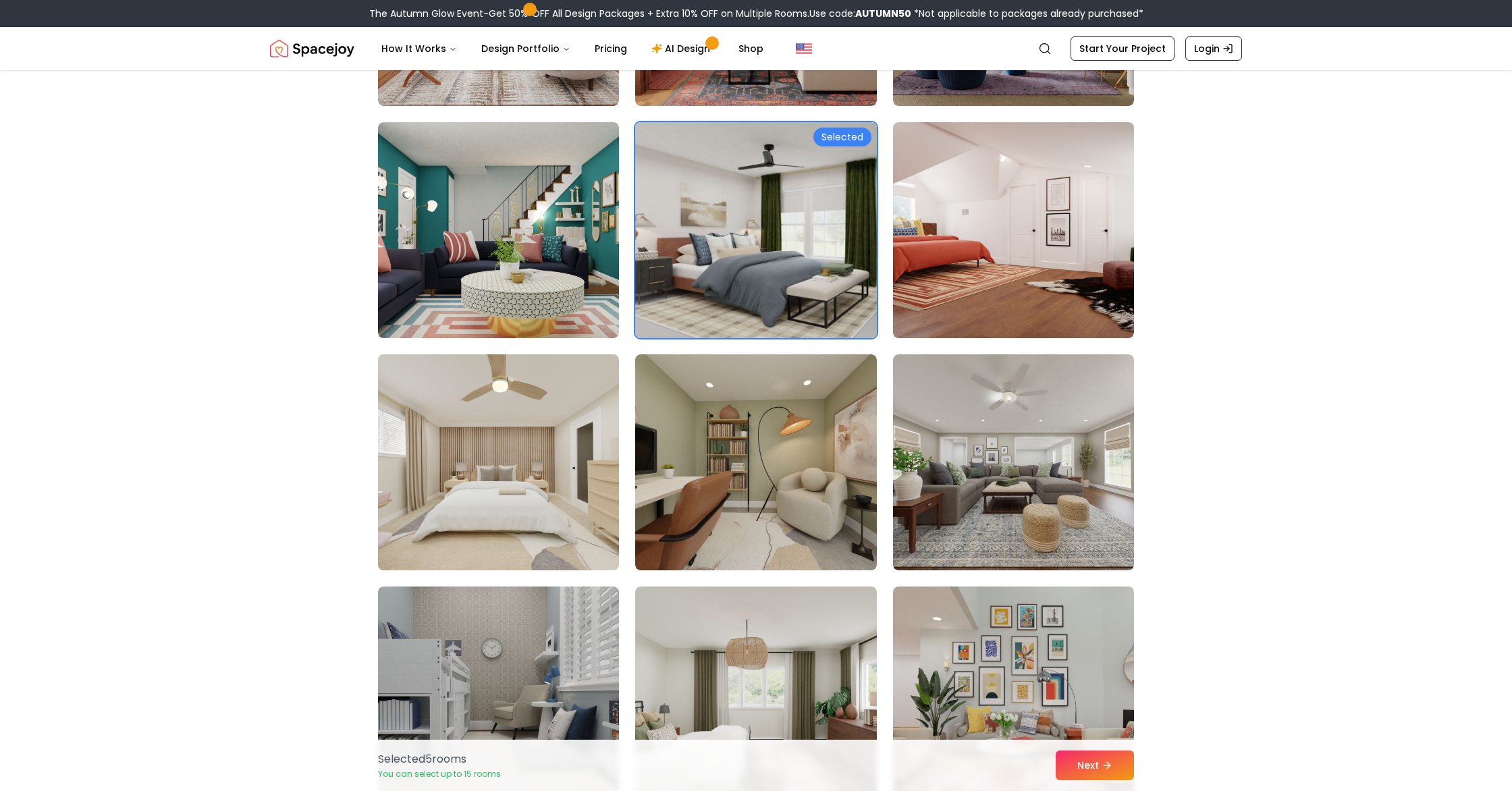
click at [553, 498] on img at bounding box center [498, 462] width 253 height 227
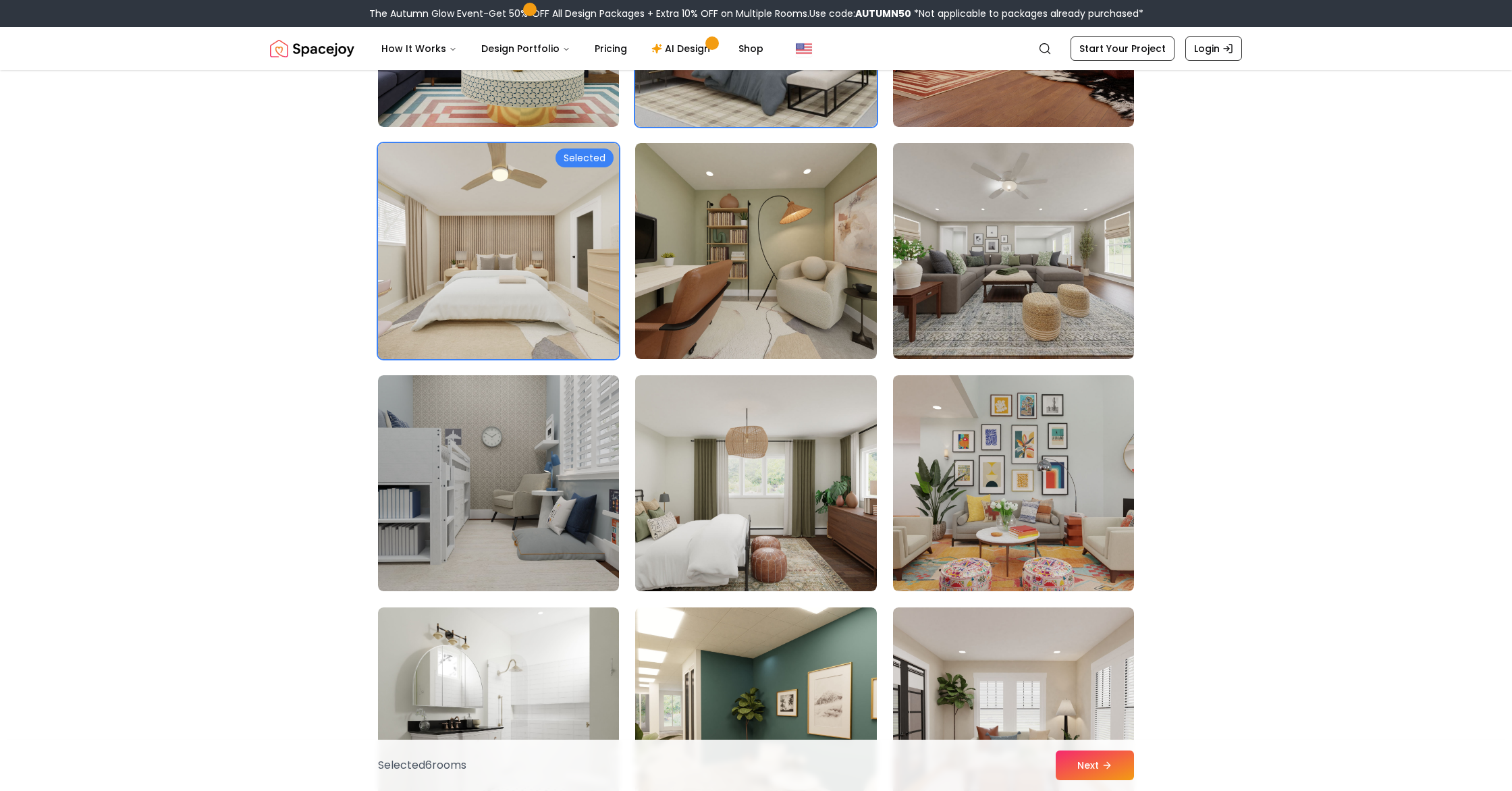
scroll to position [6969, 0]
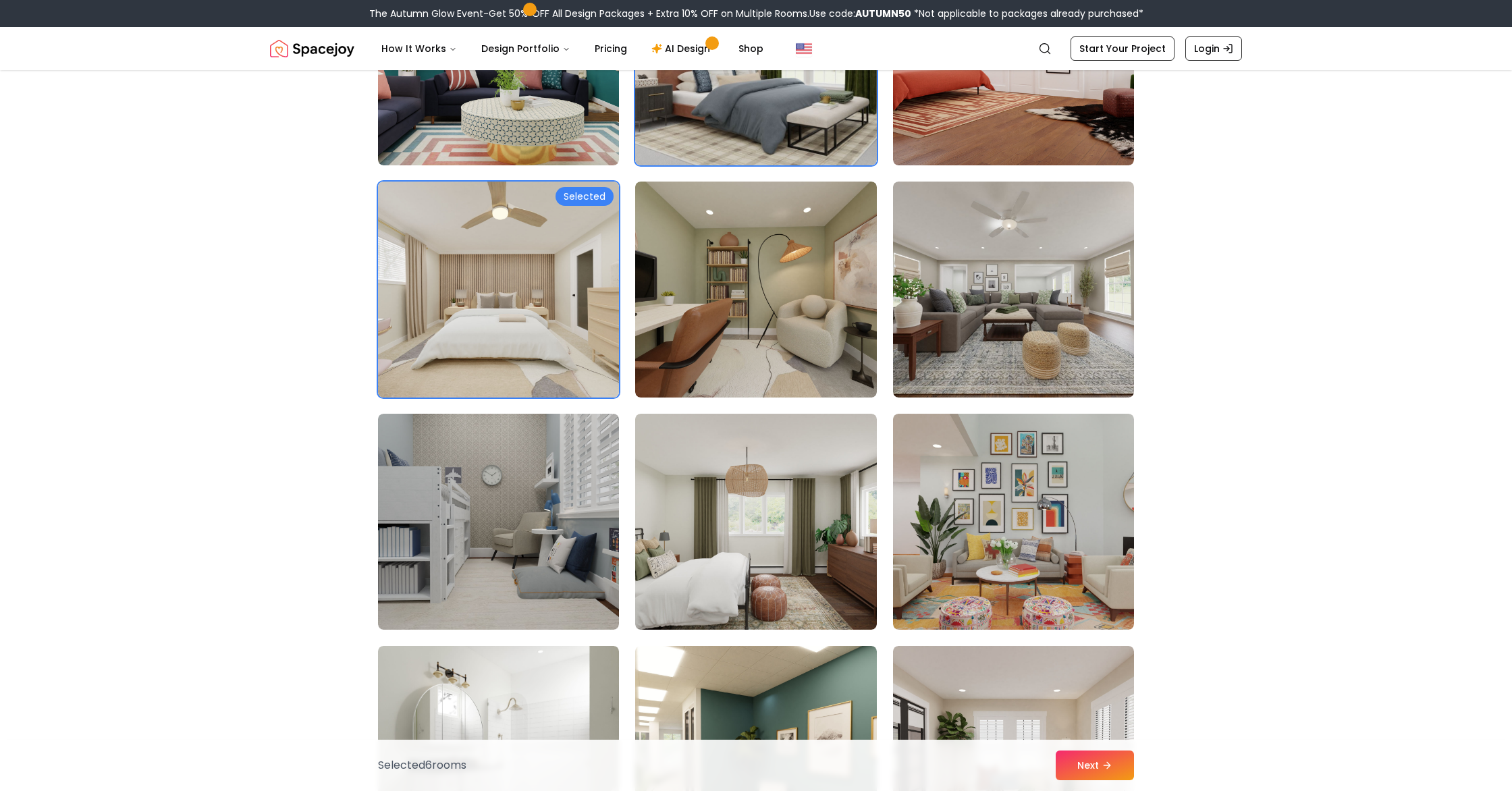
click at [556, 278] on img at bounding box center [498, 290] width 253 height 227
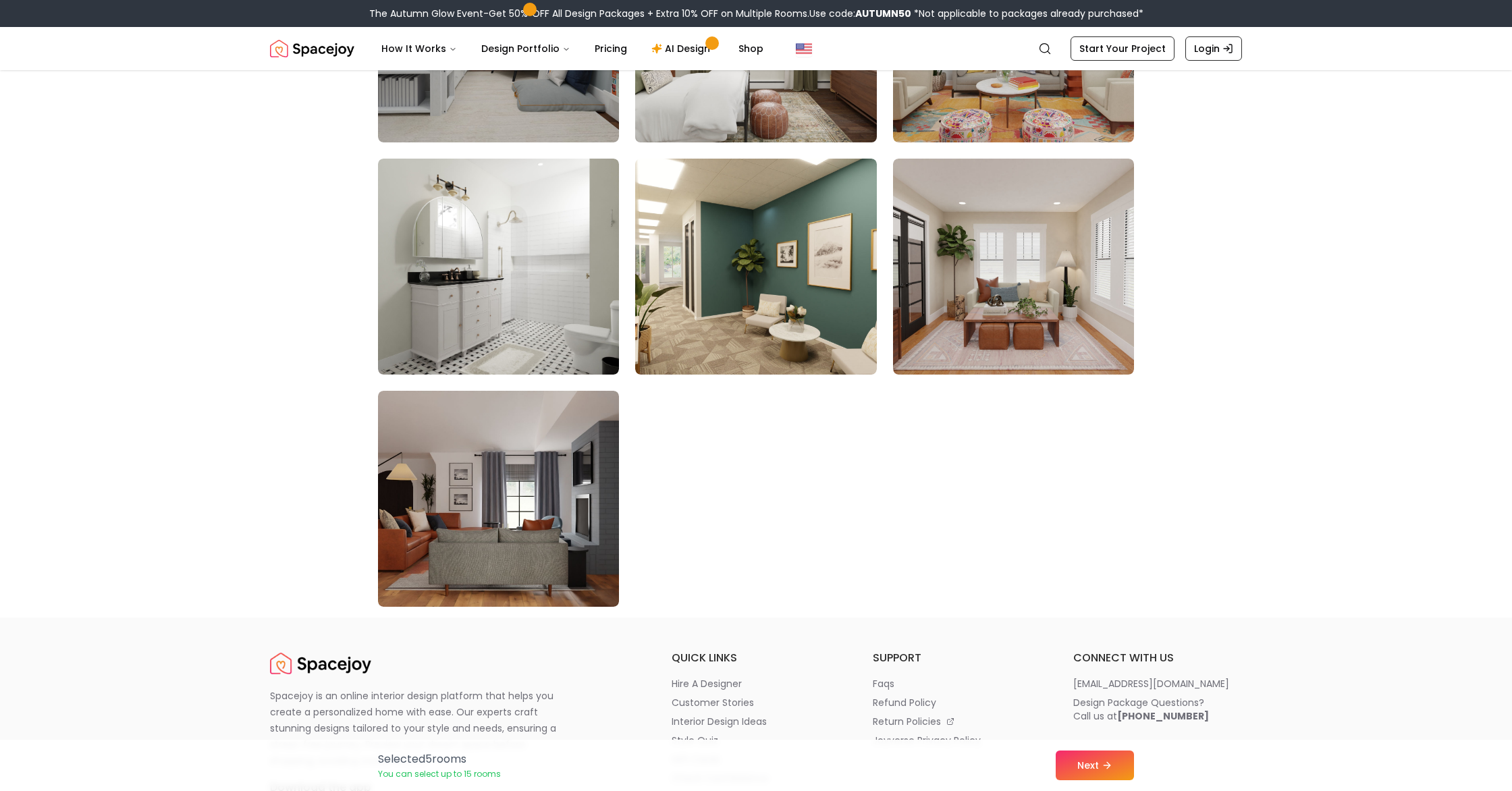
scroll to position [7471, 0]
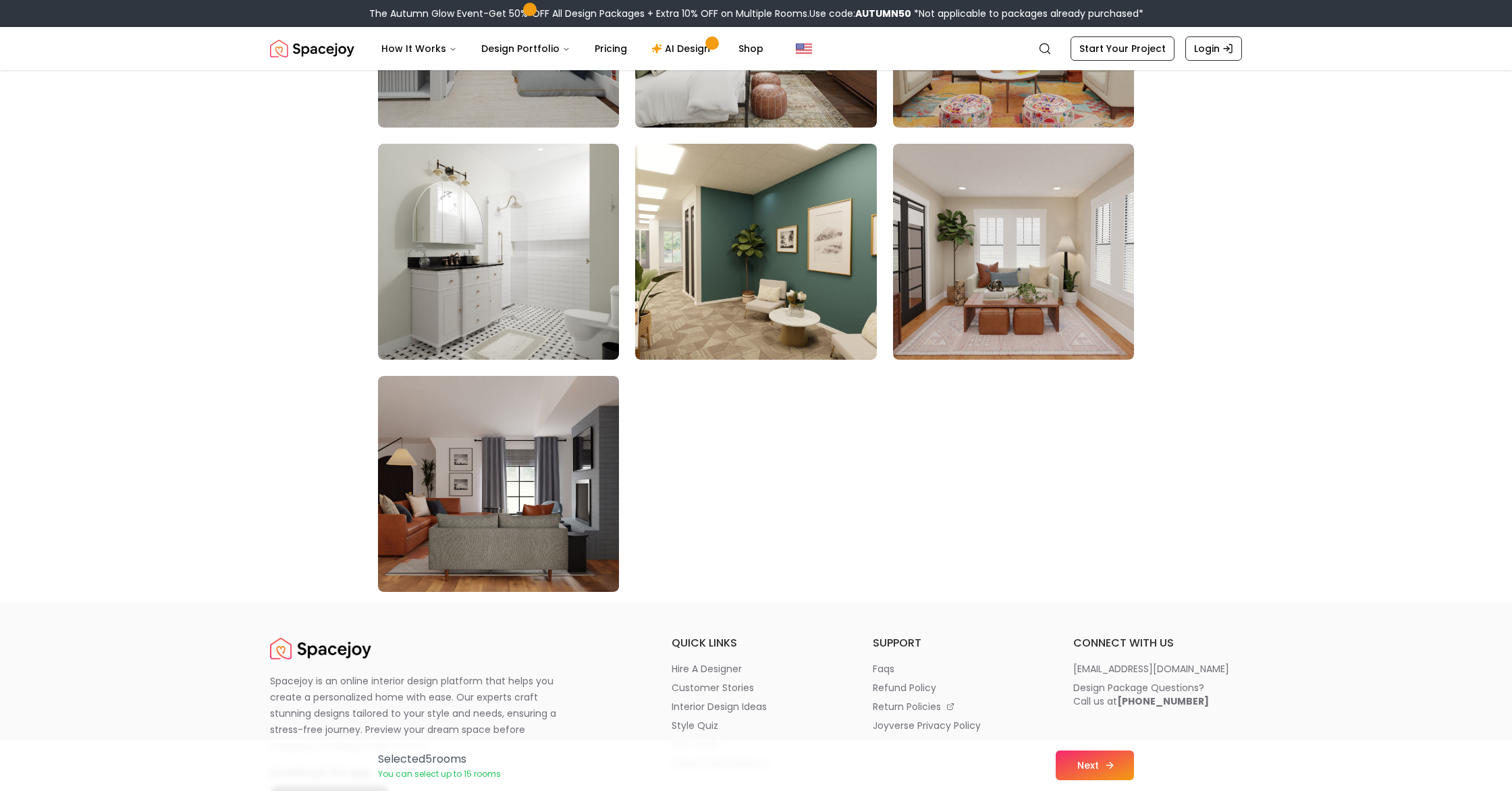
click at [1087, 764] on button "Next" at bounding box center [1094, 765] width 78 height 30
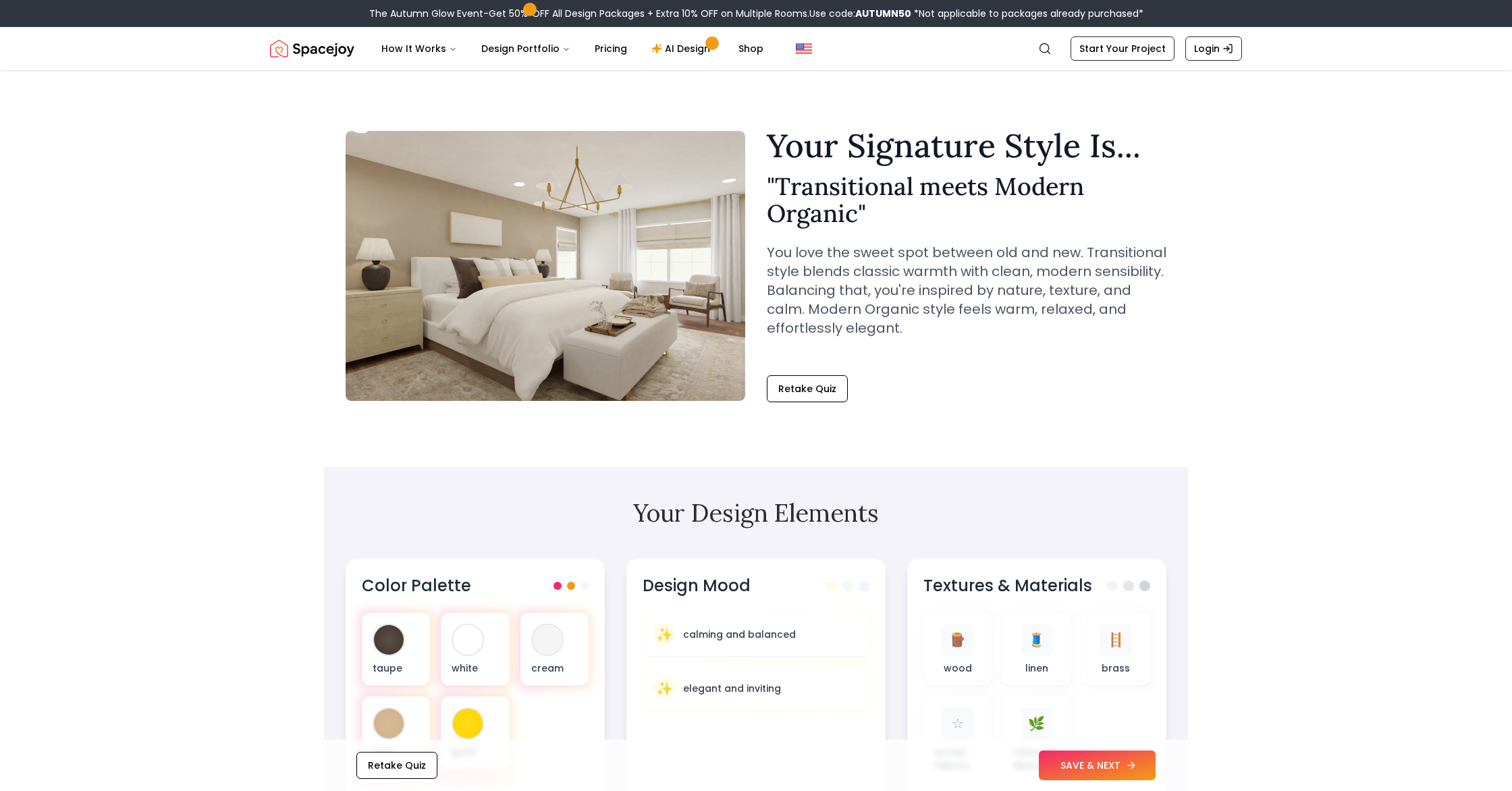
click at [1096, 767] on button "SAVE & NEXT" at bounding box center [1097, 765] width 117 height 30
